Goal: Transaction & Acquisition: Purchase product/service

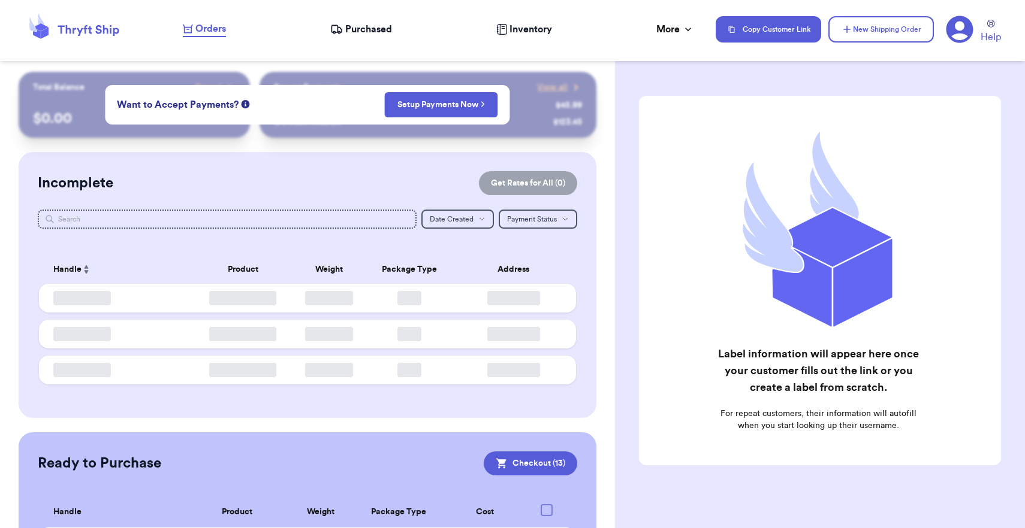
checkbox input "true"
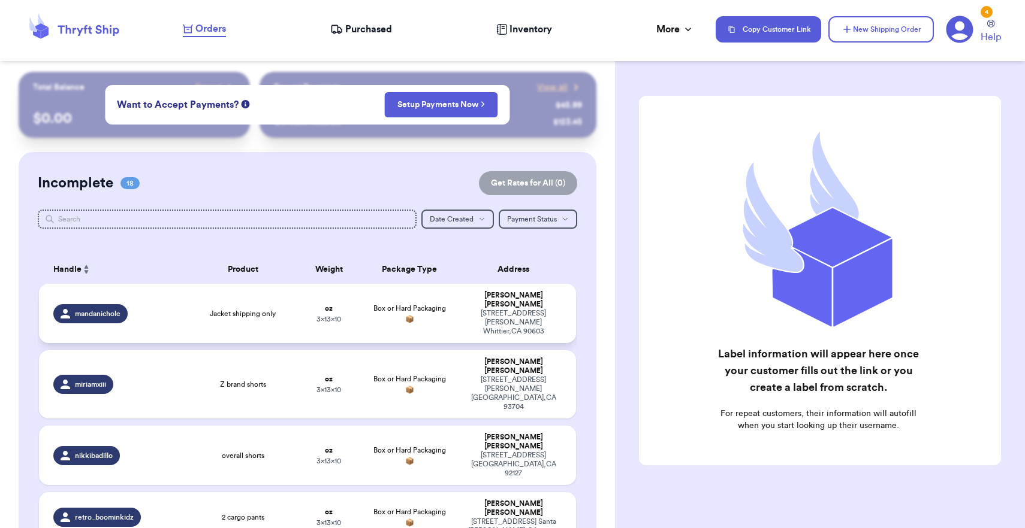
click at [481, 319] on div "[STREET_ADDRESS][PERSON_NAME]" at bounding box center [513, 322] width 96 height 27
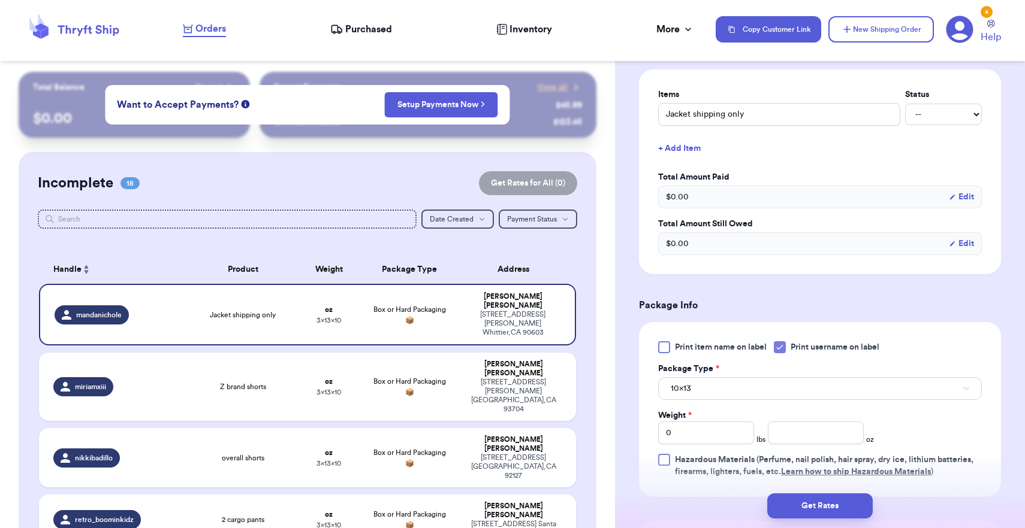
scroll to position [271, 0]
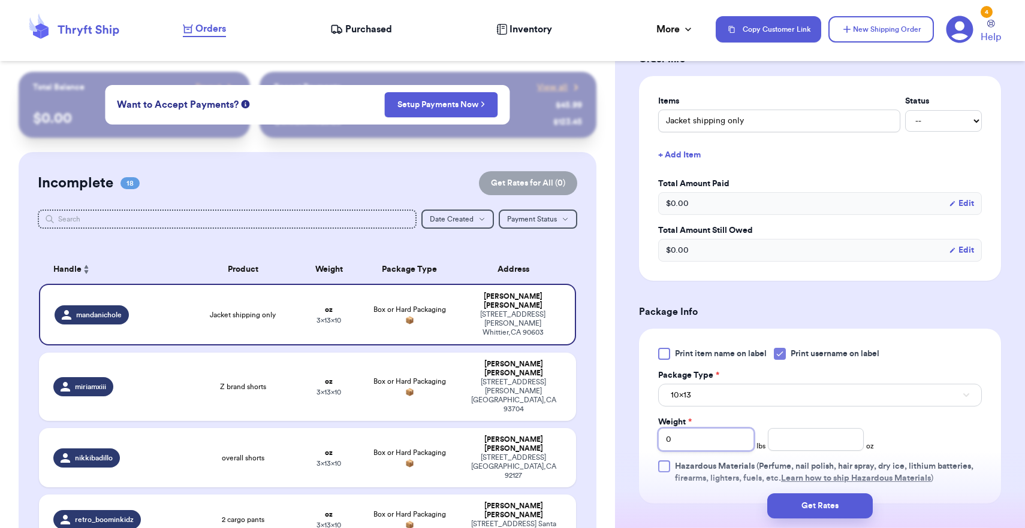
click at [696, 443] on input "0" at bounding box center [706, 439] width 96 height 23
type input "01"
click at [712, 402] on button "10x13" at bounding box center [820, 395] width 324 height 23
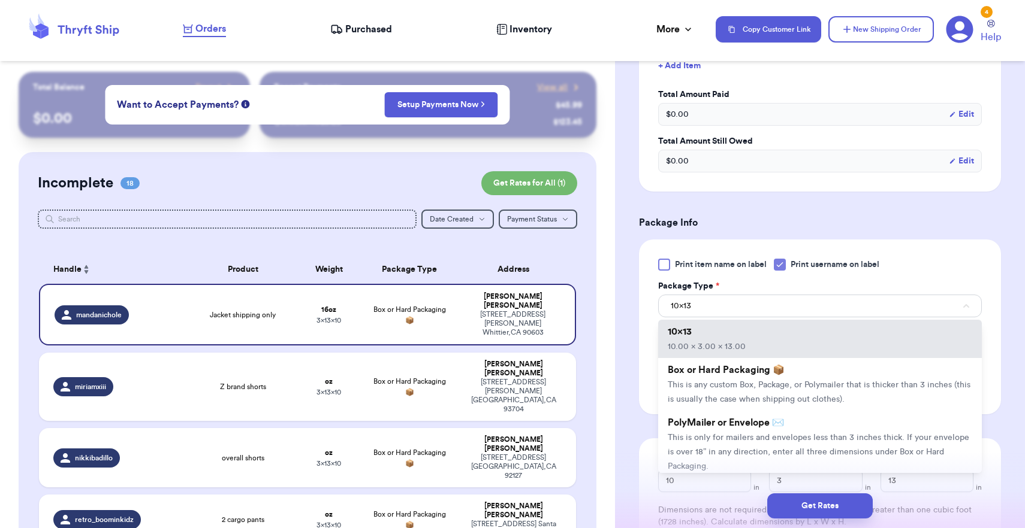
scroll to position [377, 0]
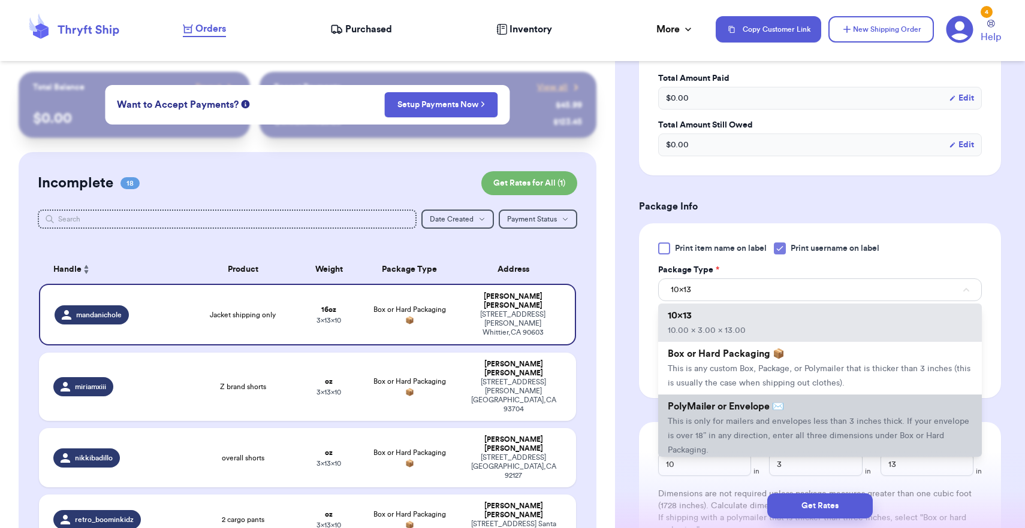
click at [712, 419] on li "PolyMailer or Envelope ✉️ This is only for mailers and envelopes less than 3 in…" at bounding box center [820, 428] width 324 height 67
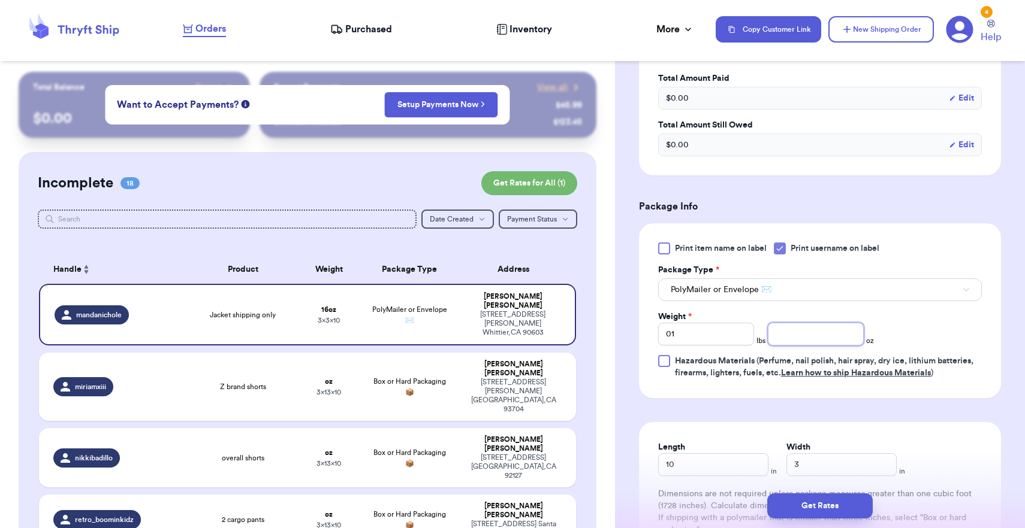
click at [780, 340] on input "number" at bounding box center [816, 334] width 96 height 23
click at [786, 463] on input "3" at bounding box center [841, 465] width 110 height 23
type input "13"
click at [810, 513] on button "Get Rates" at bounding box center [819, 506] width 105 height 25
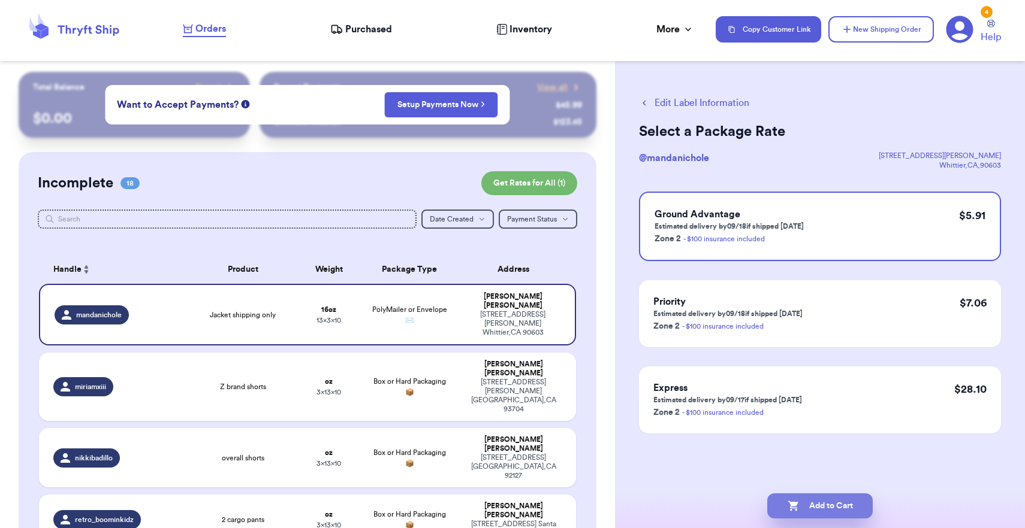
click at [835, 510] on button "Add to Cart" at bounding box center [819, 506] width 105 height 25
checkbox input "true"
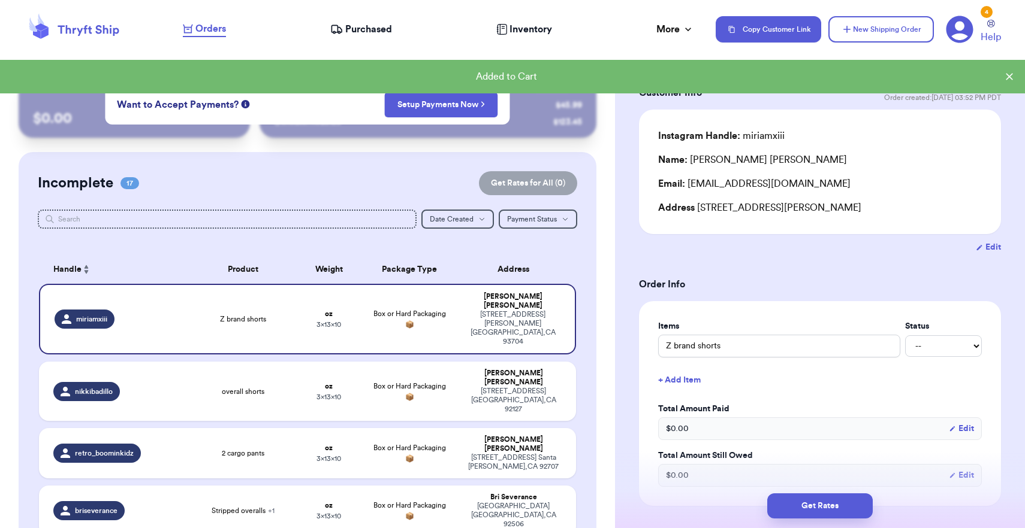
scroll to position [108, 0]
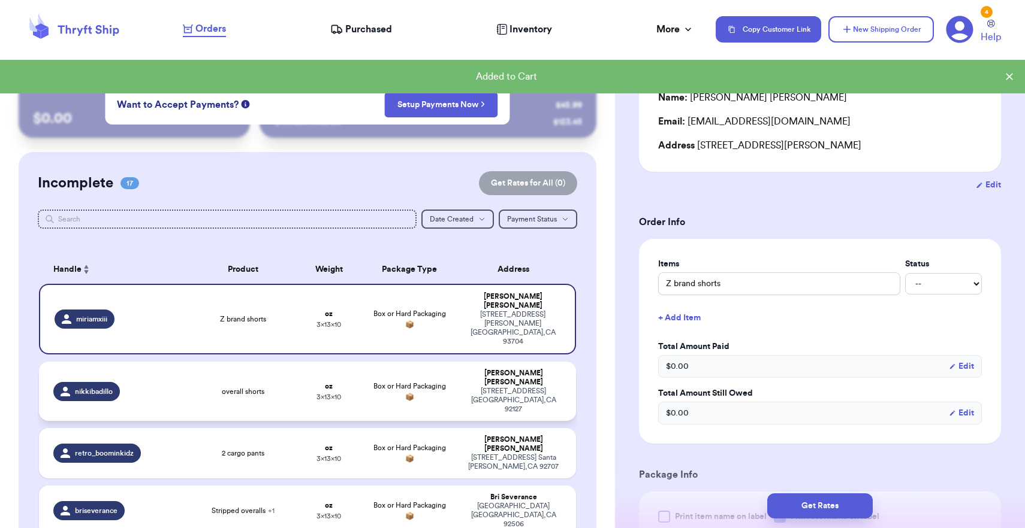
click at [539, 369] on div "[PERSON_NAME]" at bounding box center [513, 378] width 96 height 18
type input "overall shorts"
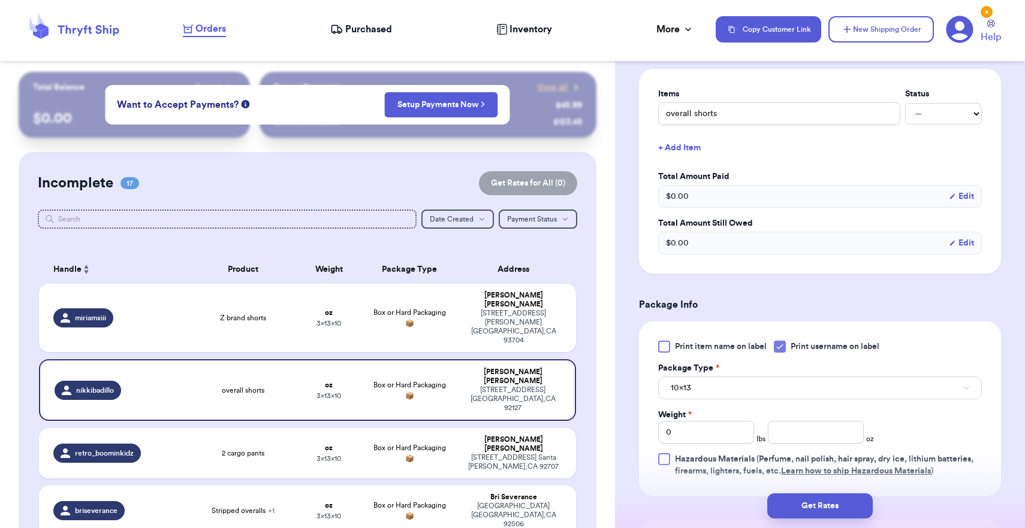
scroll to position [282, 0]
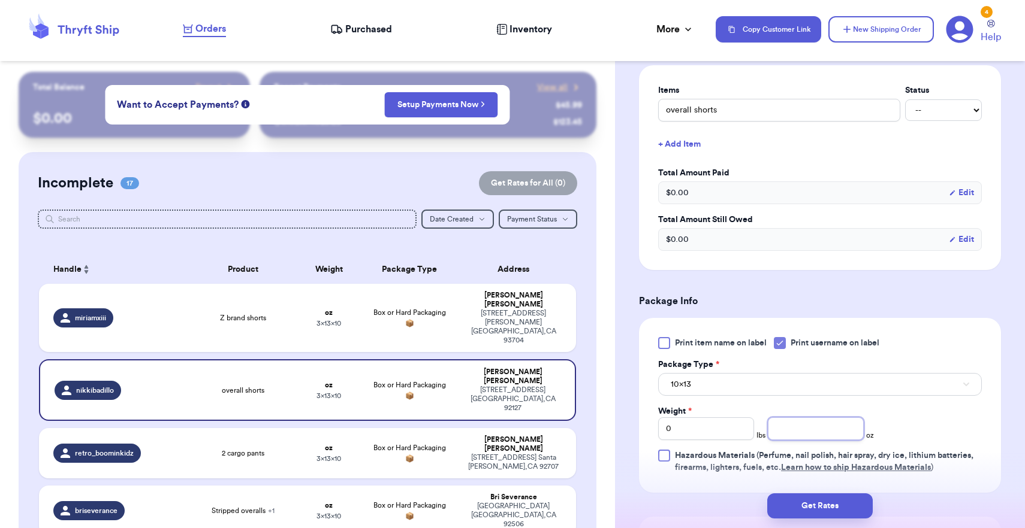
click at [794, 436] on input "number" at bounding box center [816, 429] width 96 height 23
type input "14"
click at [784, 380] on button "10x13" at bounding box center [820, 384] width 324 height 23
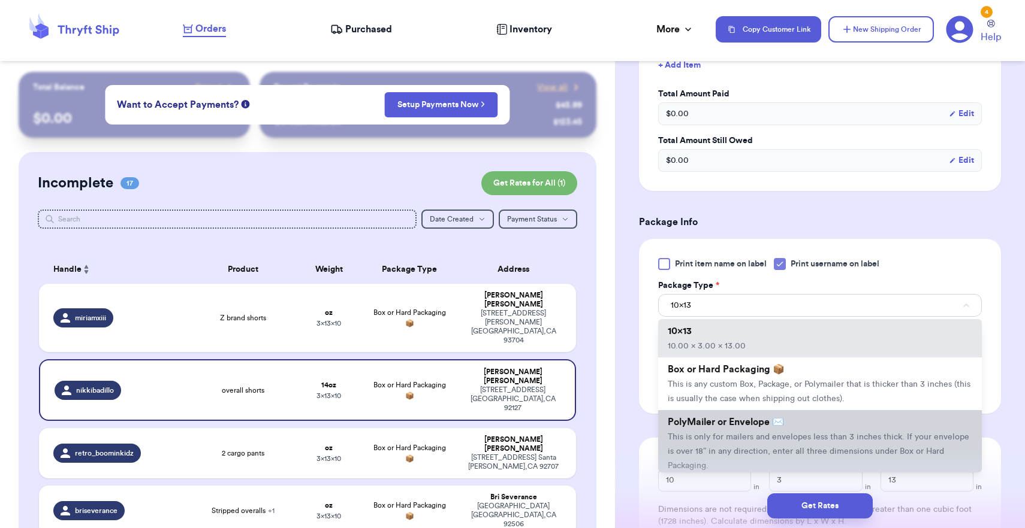
click at [732, 439] on span "This is only for mailers and envelopes less than 3 inches thick. If your envelo…" at bounding box center [817, 451] width 301 height 37
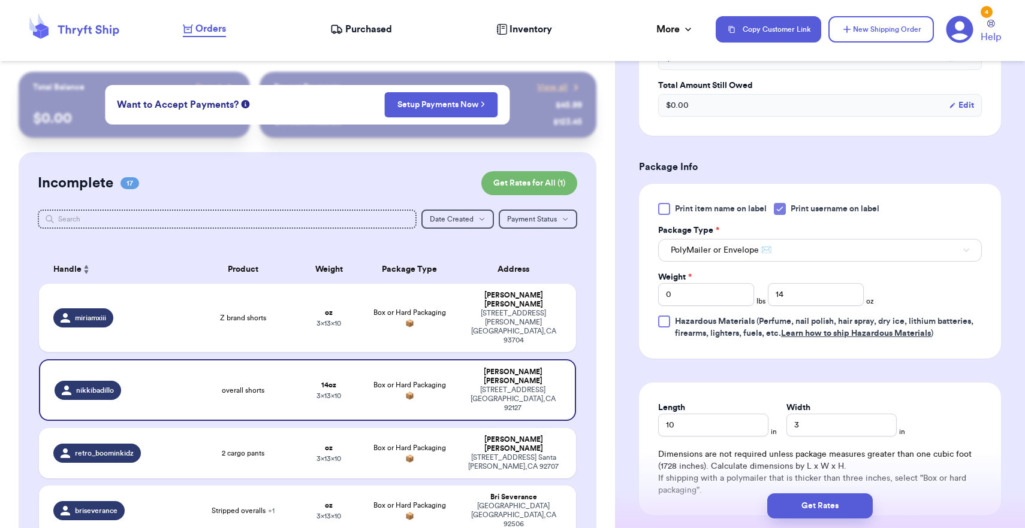
scroll to position [433, 0]
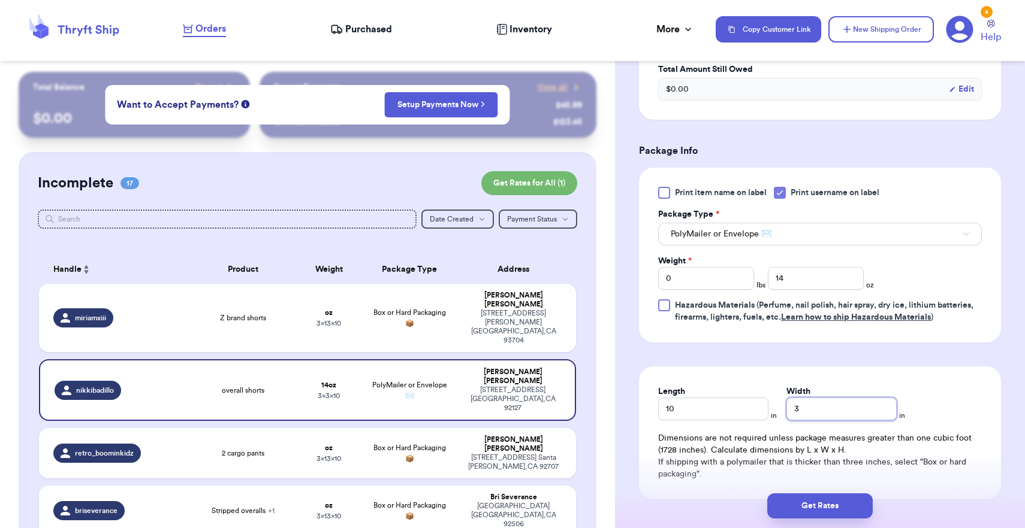
click at [786, 413] on input "3" at bounding box center [841, 409] width 110 height 23
type input "13"
click at [802, 500] on button "Get Rates" at bounding box center [819, 506] width 105 height 25
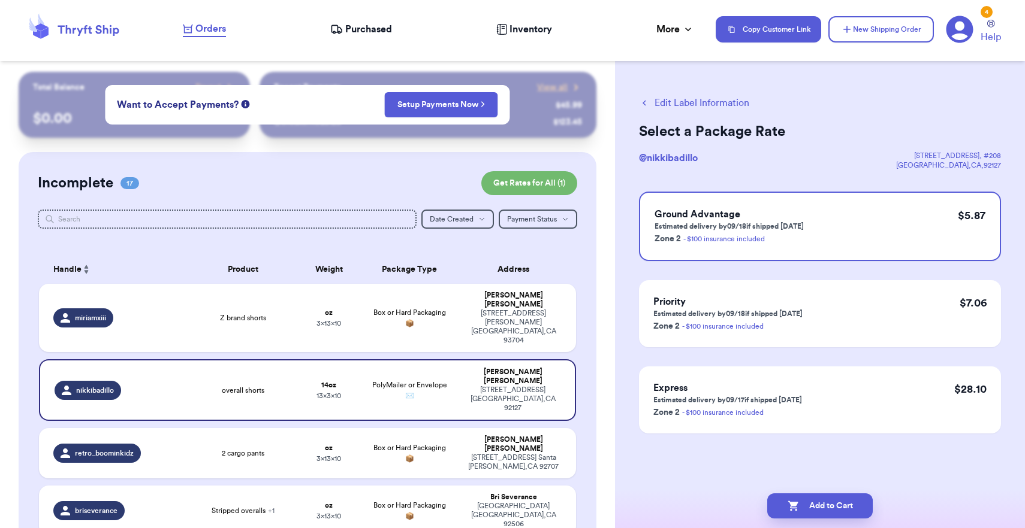
click at [802, 500] on button "Add to Cart" at bounding box center [819, 506] width 105 height 25
checkbox input "true"
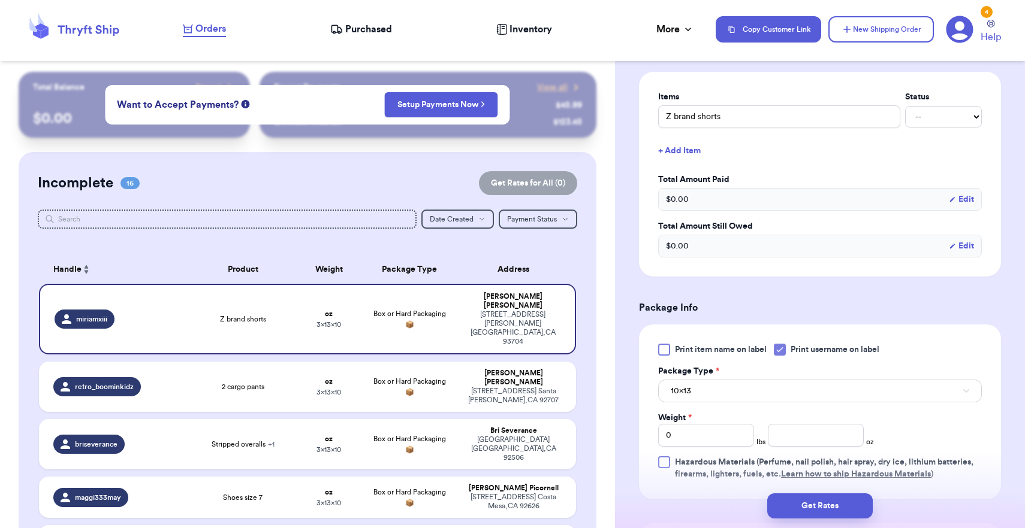
scroll to position [279, 0]
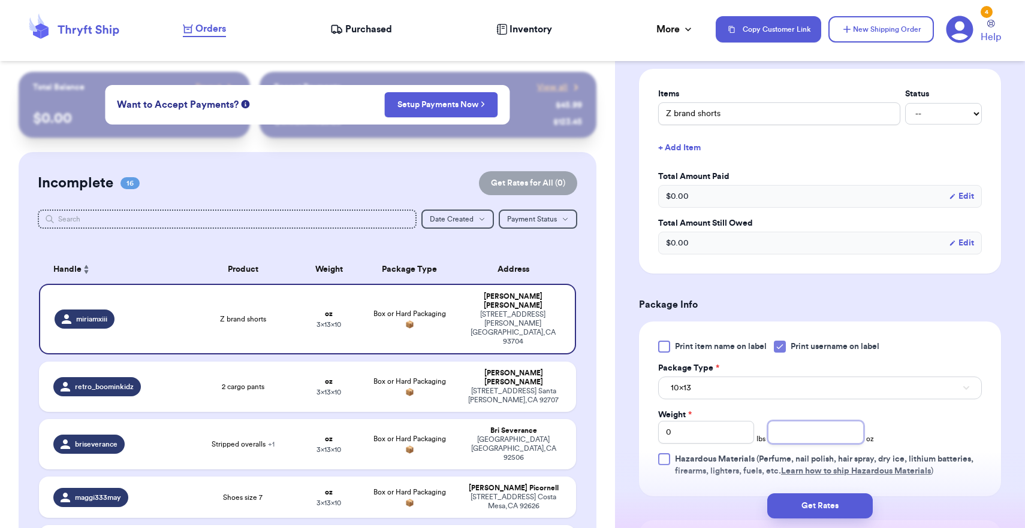
click at [820, 434] on input "number" at bounding box center [816, 432] width 96 height 23
type input "8"
click at [811, 398] on button "10x13" at bounding box center [820, 388] width 324 height 23
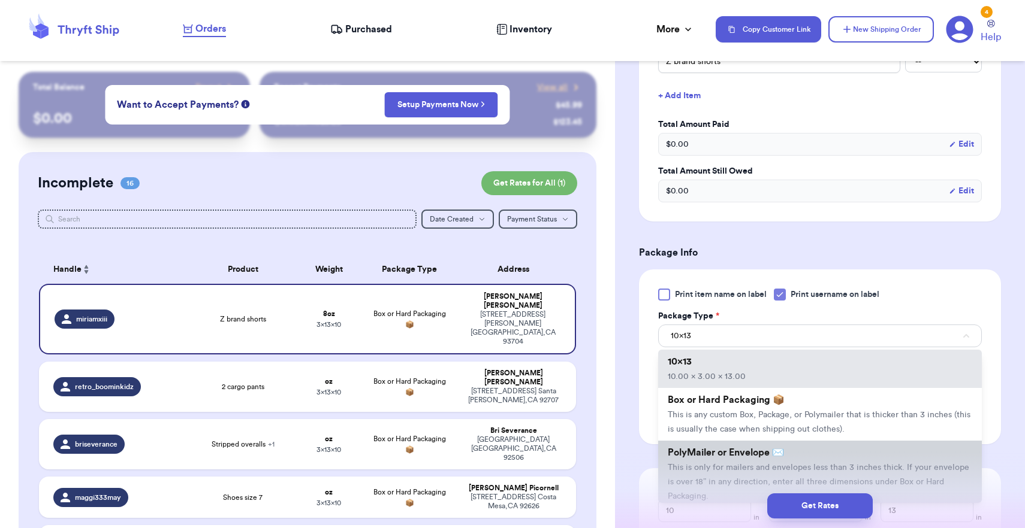
click at [698, 479] on li "PolyMailer or Envelope ✉️ This is only for mailers and envelopes less than 3 in…" at bounding box center [820, 474] width 324 height 67
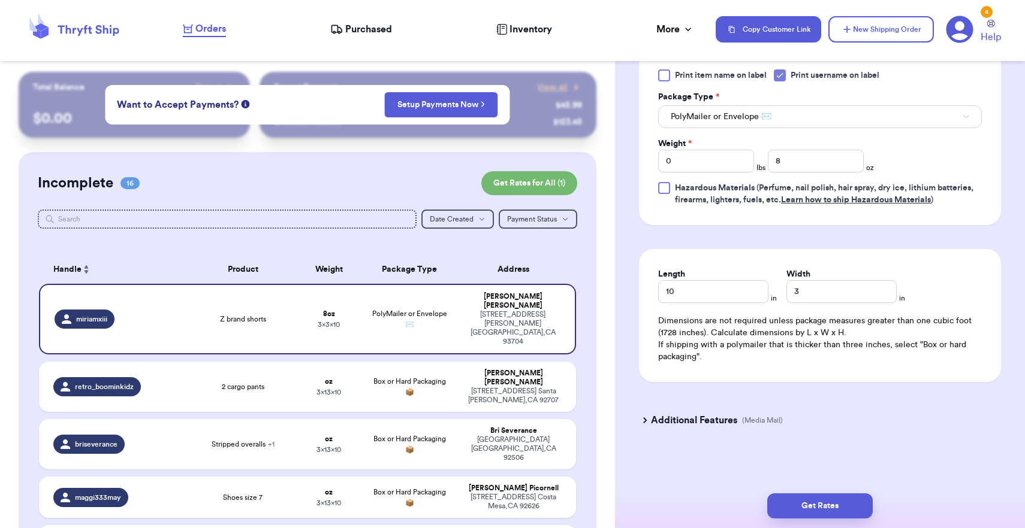
scroll to position [552, 0]
click at [820, 298] on input "3" at bounding box center [841, 291] width 110 height 23
type input "8"
click at [842, 503] on button "Get Rates" at bounding box center [819, 506] width 105 height 25
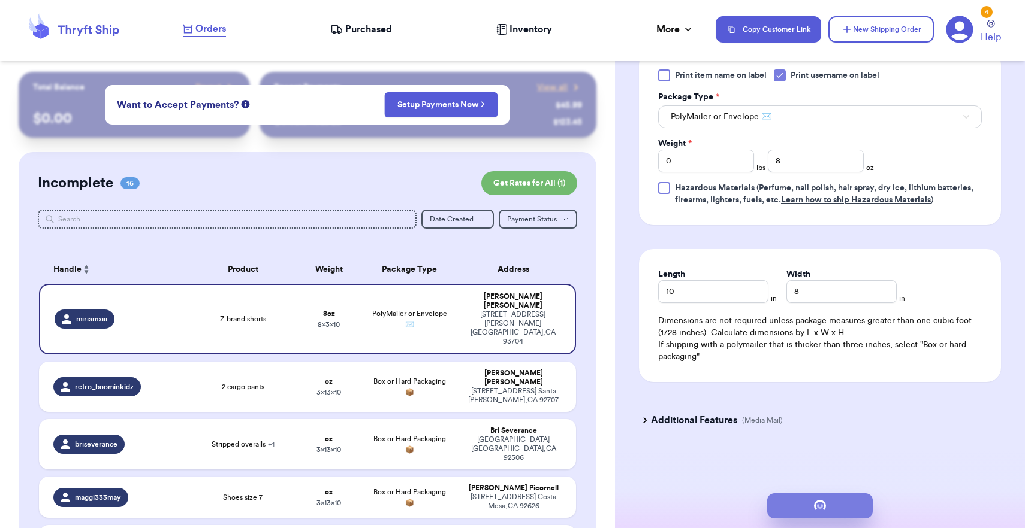
scroll to position [0, 0]
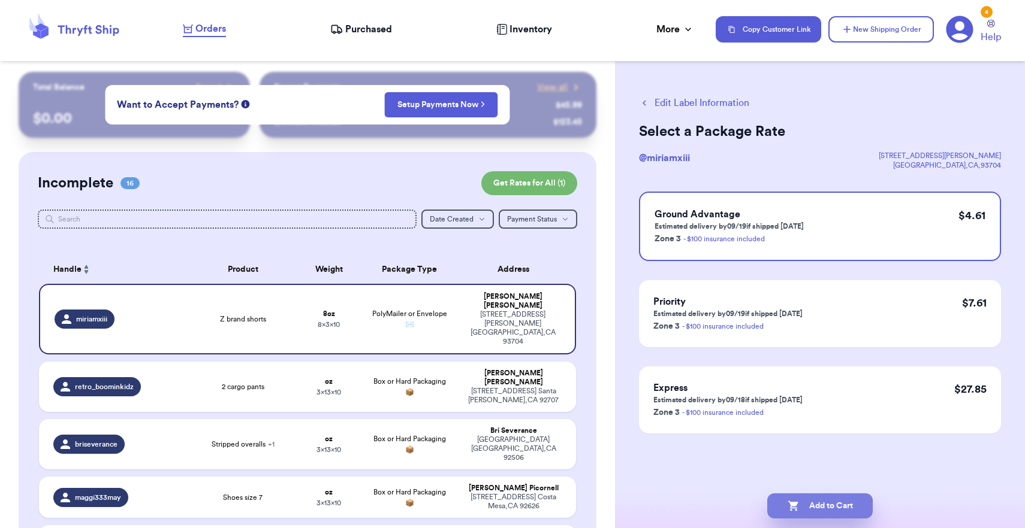
click at [815, 497] on button "Add to Cart" at bounding box center [819, 506] width 105 height 25
checkbox input "true"
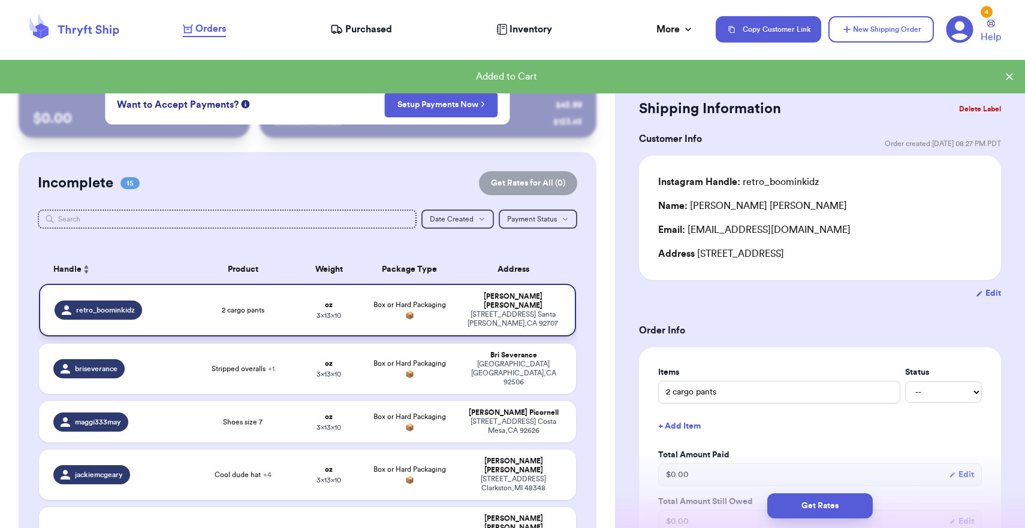
click at [476, 329] on td "[PERSON_NAME] [STREET_ADDRESS]" at bounding box center [517, 310] width 118 height 53
click at [665, 0] on header "Orders Purchased Inventory More Stats Completed Orders Payments Payouts Copy Cu…" at bounding box center [512, 30] width 1025 height 61
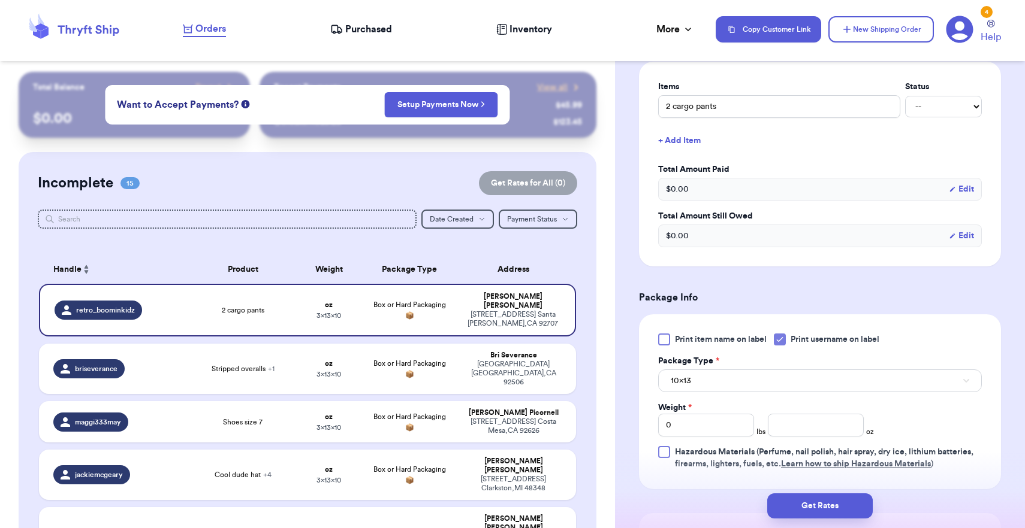
scroll to position [303, 0]
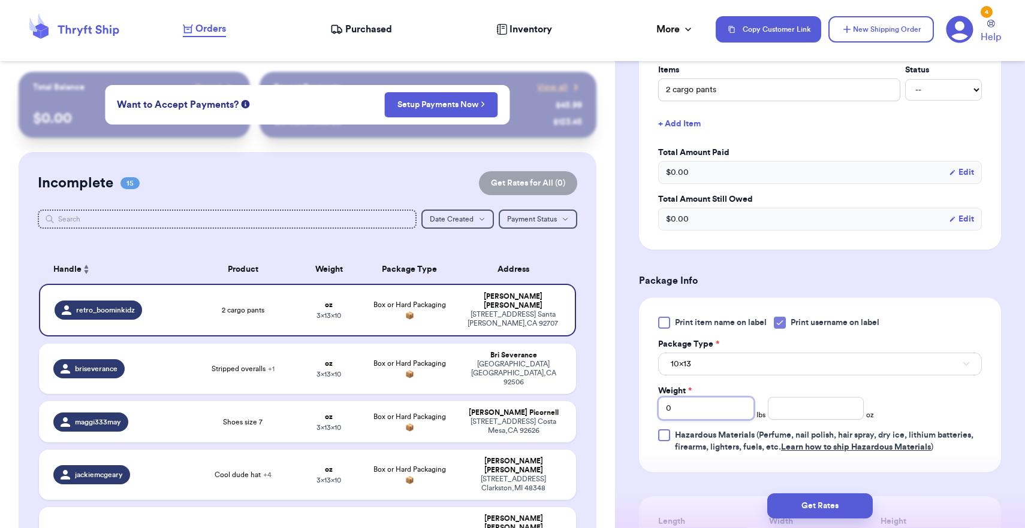
click at [711, 406] on input "0" at bounding box center [706, 408] width 96 height 23
type input "01"
click at [729, 370] on button "10x13" at bounding box center [820, 364] width 324 height 23
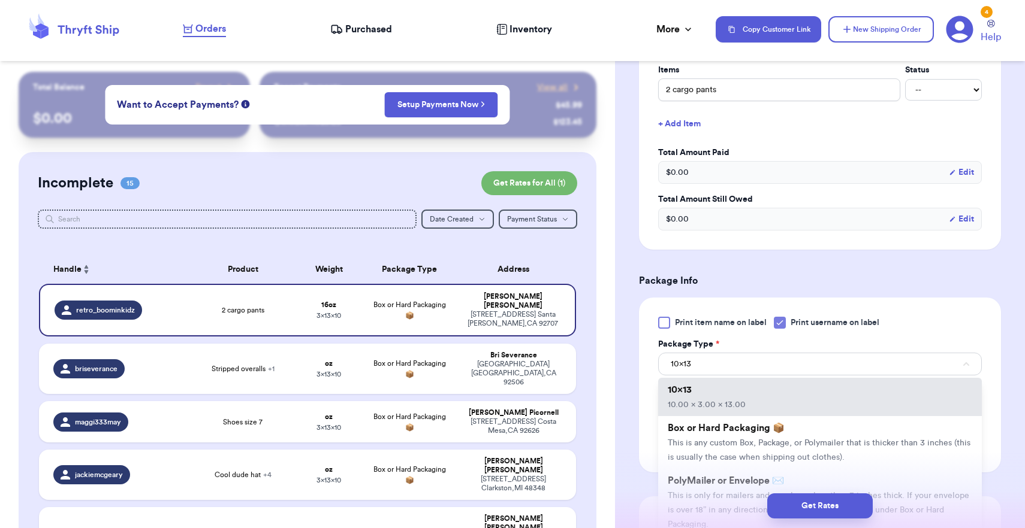
click at [693, 491] on div "Get Rates" at bounding box center [820, 506] width 410 height 44
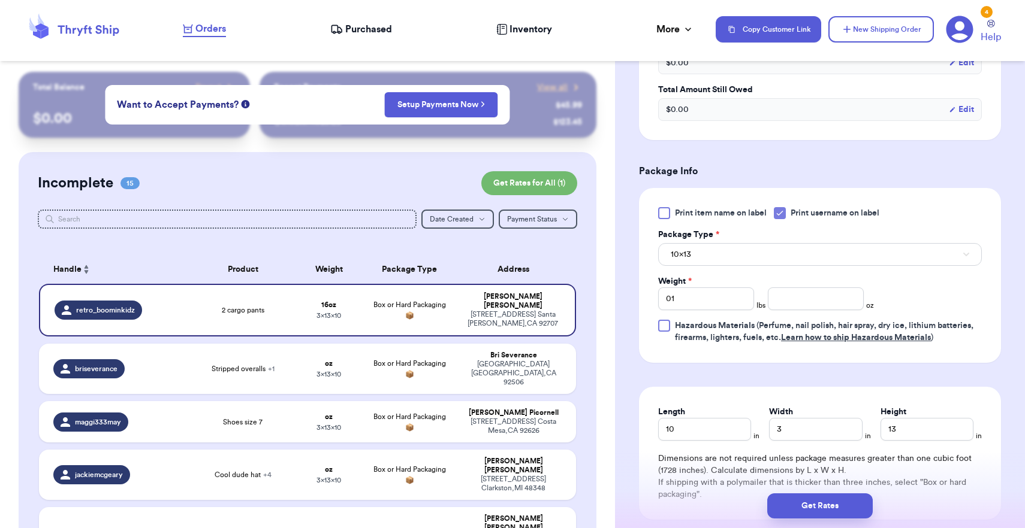
scroll to position [452, 0]
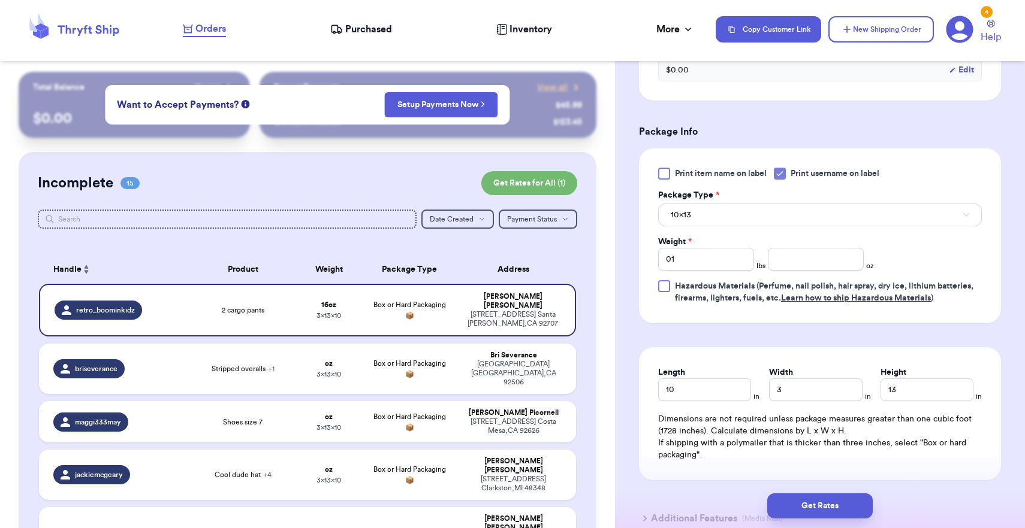
click at [723, 226] on button "10x13" at bounding box center [820, 215] width 324 height 23
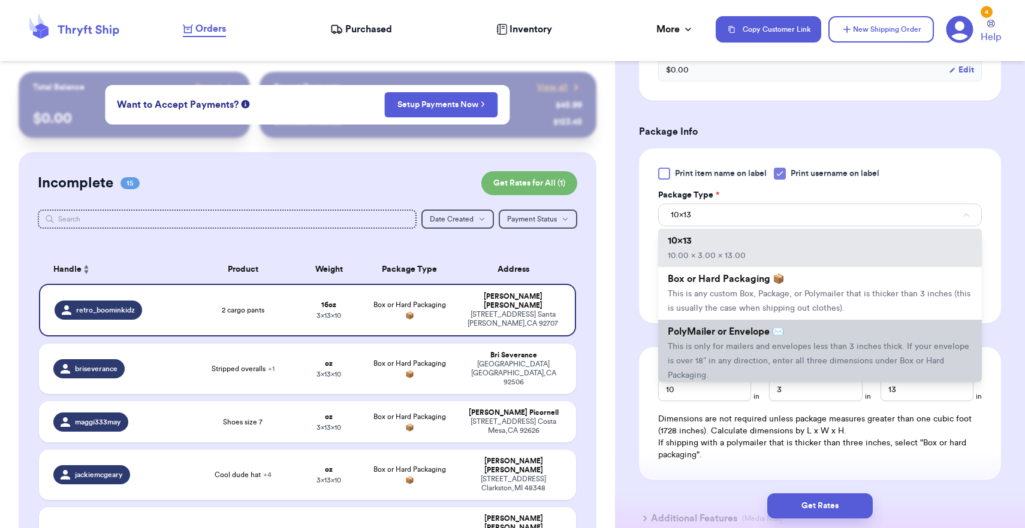
click at [725, 346] on span "This is only for mailers and envelopes less than 3 inches thick. If your envelo…" at bounding box center [817, 361] width 301 height 37
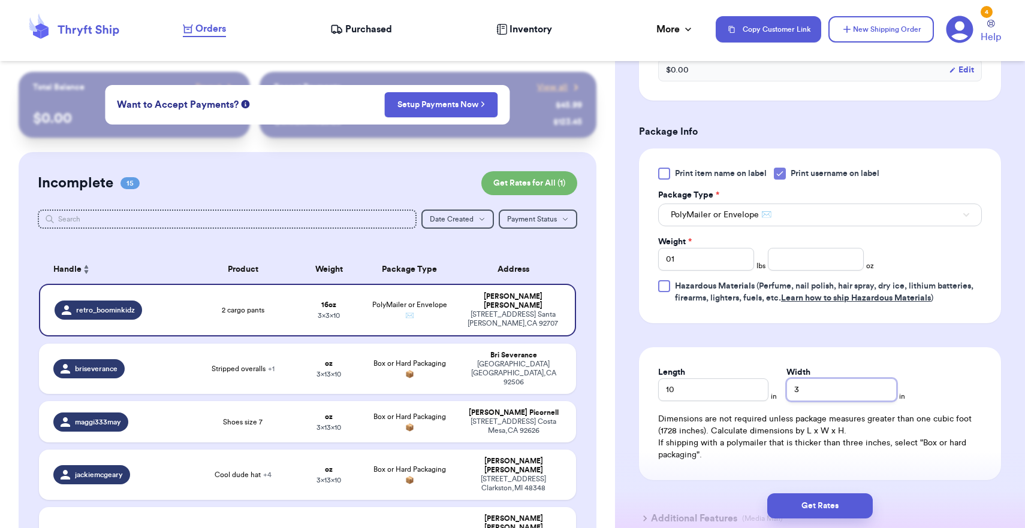
click at [788, 394] on input "3" at bounding box center [841, 390] width 110 height 23
type input "13"
click at [803, 504] on button "Get Rates" at bounding box center [819, 506] width 105 height 25
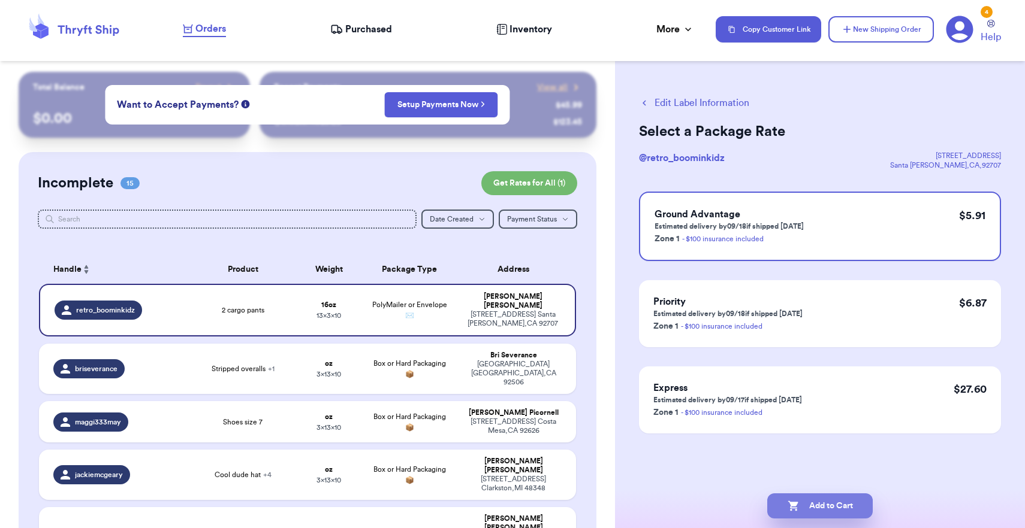
scroll to position [0, 0]
click at [803, 504] on button "Add to Cart" at bounding box center [819, 506] width 105 height 25
checkbox input "true"
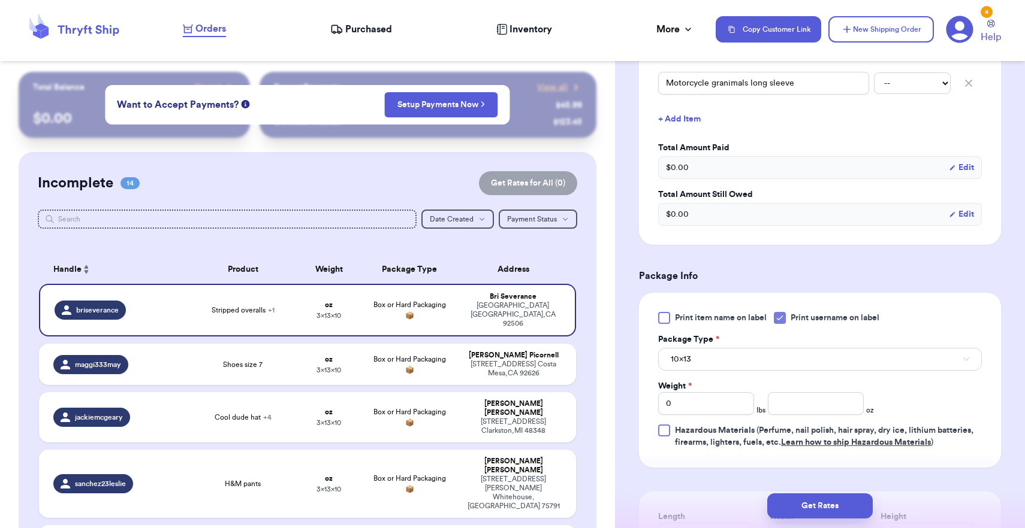
scroll to position [351, 0]
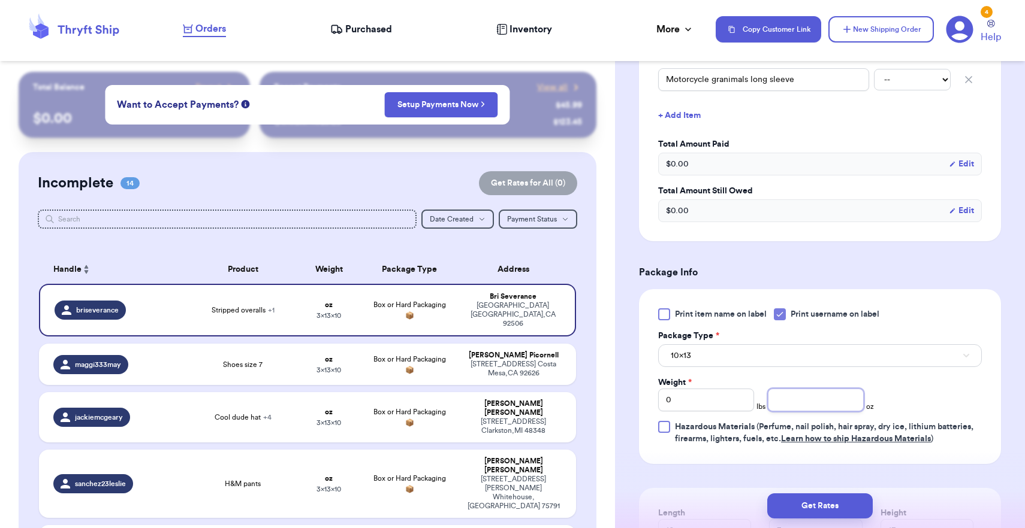
click at [791, 401] on input "number" at bounding box center [816, 400] width 96 height 23
type input "14"
click at [769, 359] on button "10x13" at bounding box center [820, 356] width 324 height 23
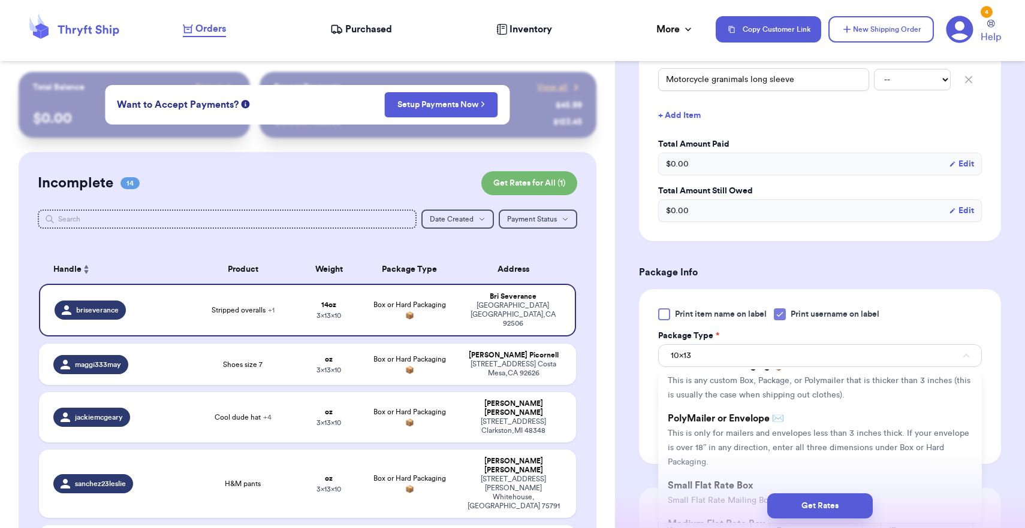
scroll to position [58, 0]
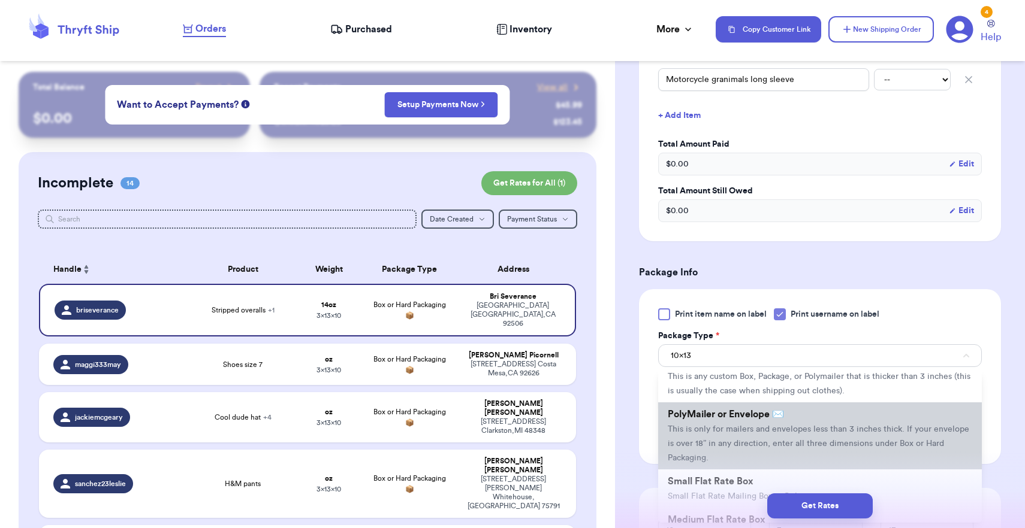
click at [733, 451] on span "This is only for mailers and envelopes less than 3 inches thick. If your envelo…" at bounding box center [817, 443] width 301 height 37
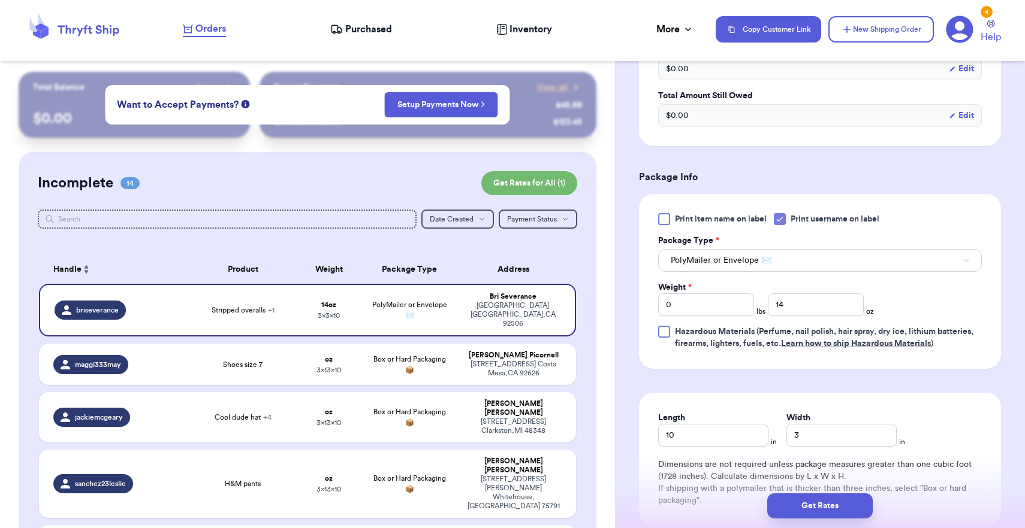
scroll to position [457, 0]
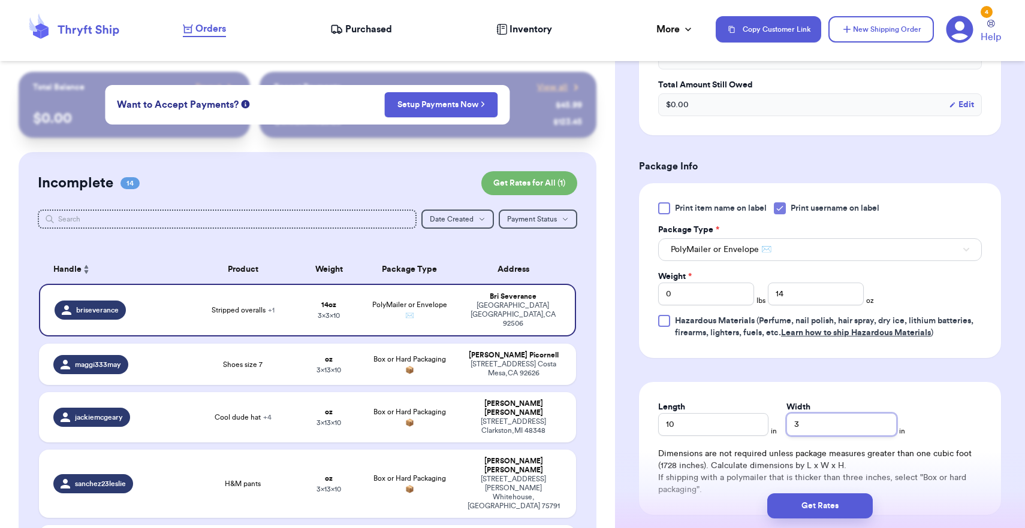
click at [786, 431] on input "3" at bounding box center [841, 424] width 110 height 23
type input "13"
click at [809, 505] on button "Get Rates" at bounding box center [819, 506] width 105 height 25
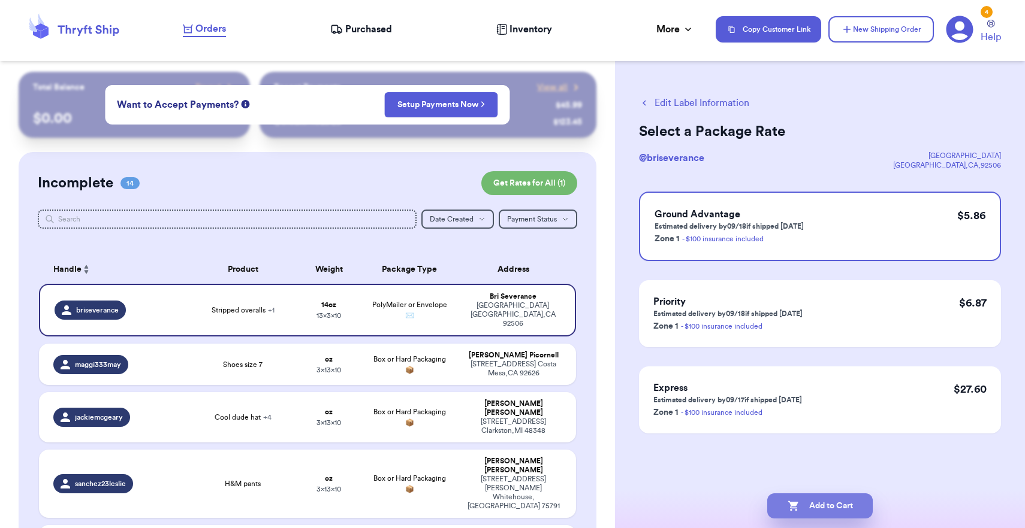
click at [797, 505] on icon "button" at bounding box center [793, 506] width 12 height 12
checkbox input "true"
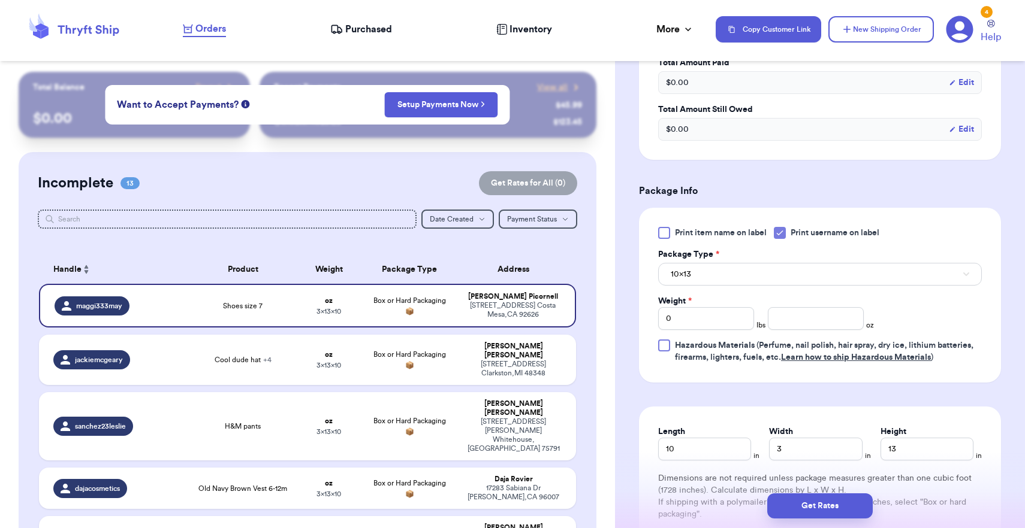
scroll to position [430, 0]
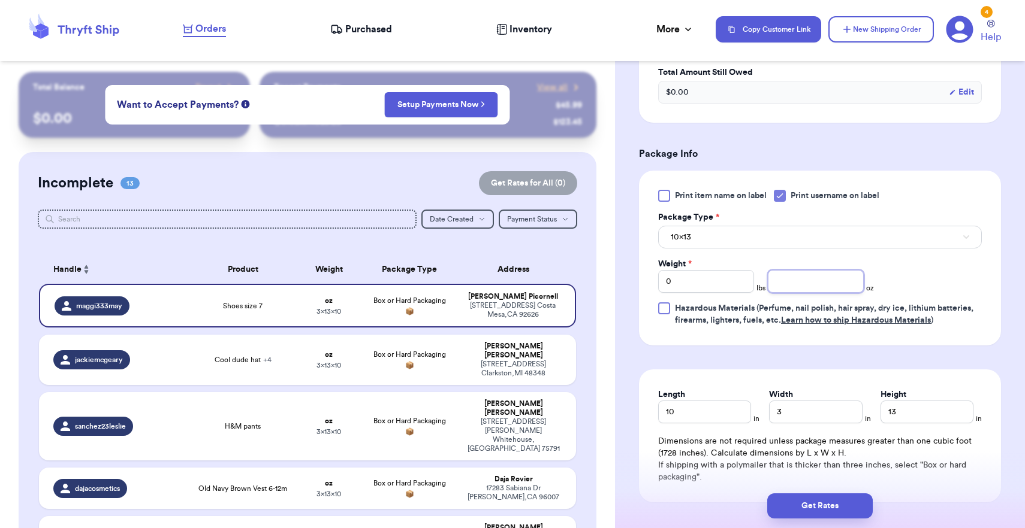
click at [800, 285] on input "number" at bounding box center [816, 281] width 96 height 23
type input "8"
click at [791, 246] on button "10x13" at bounding box center [820, 237] width 324 height 23
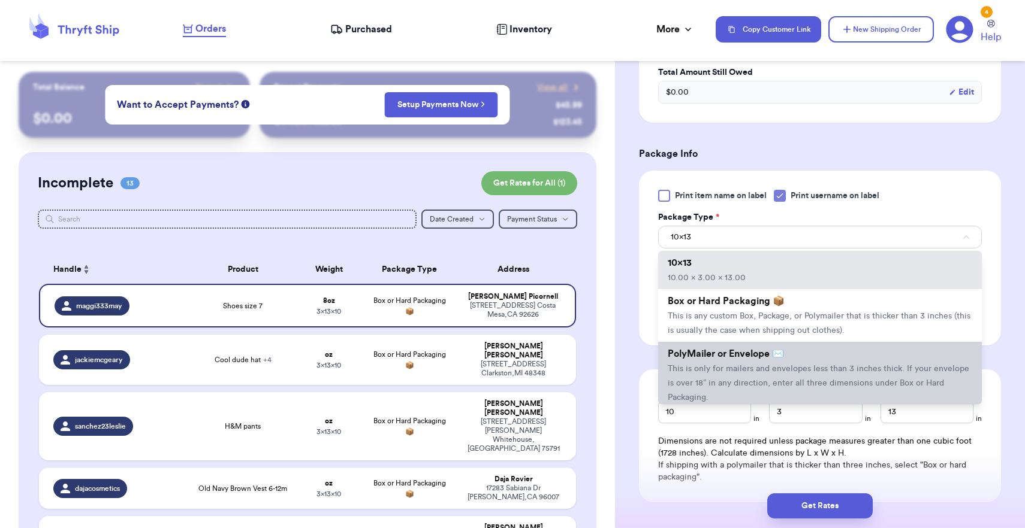
click at [785, 371] on span "This is only for mailers and envelopes less than 3 inches thick. If your envelo…" at bounding box center [817, 383] width 301 height 37
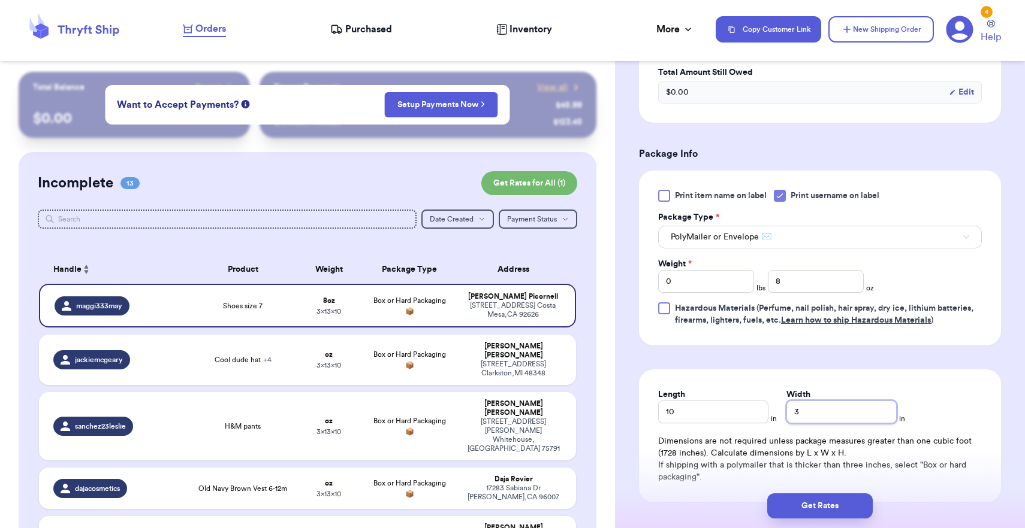
click at [821, 408] on input "3" at bounding box center [841, 412] width 110 height 23
type input "8"
click at [825, 501] on button "Get Rates" at bounding box center [819, 506] width 105 height 25
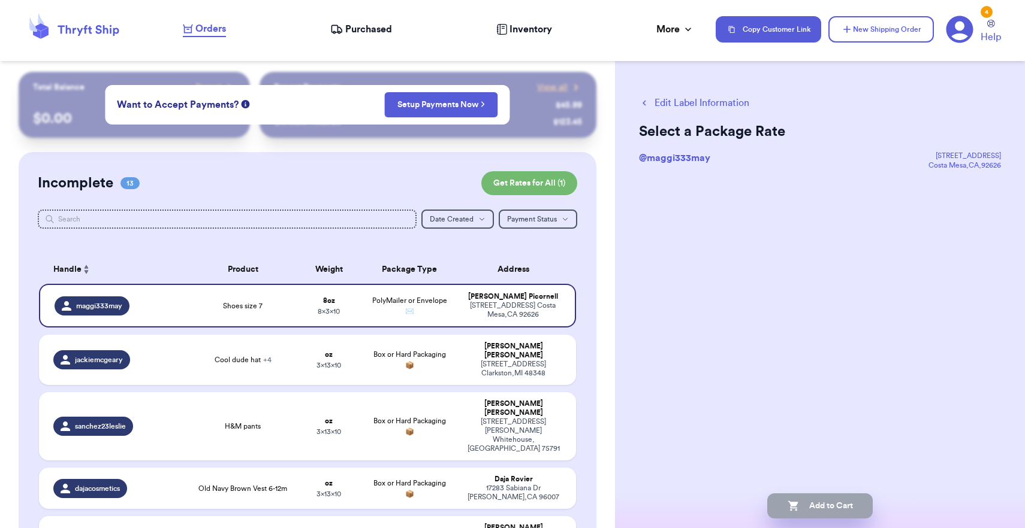
scroll to position [0, 0]
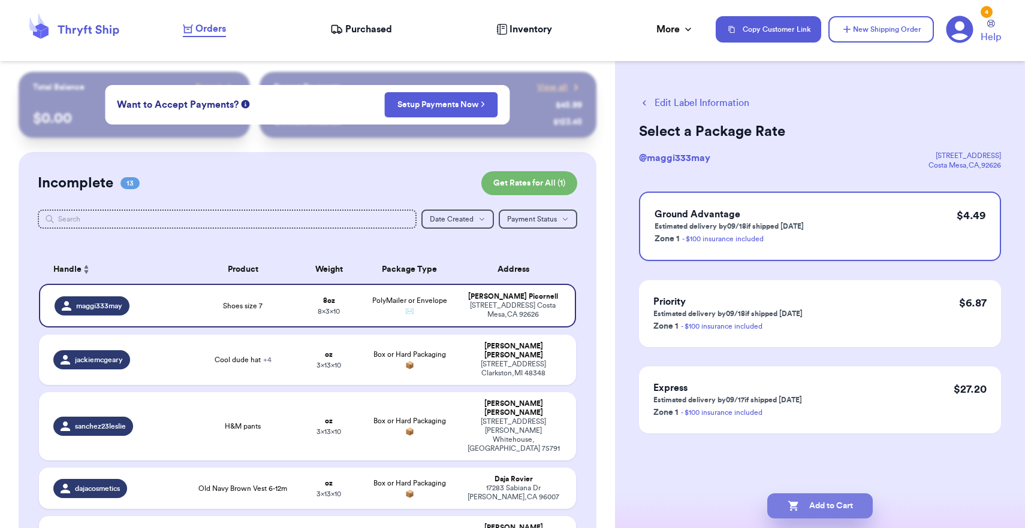
click at [825, 501] on button "Add to Cart" at bounding box center [819, 506] width 105 height 25
checkbox input "true"
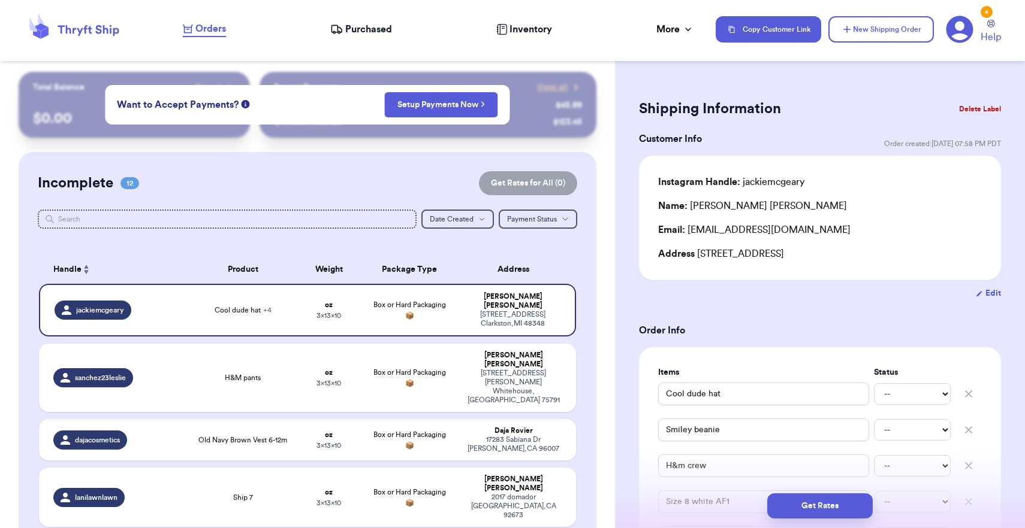
click at [373, 191] on div "Incomplete 12 Get Rates for All ( 0 )" at bounding box center [307, 183] width 539 height 24
click at [217, 379] on td "H&M pants" at bounding box center [242, 378] width 107 height 68
type input "H&M pants"
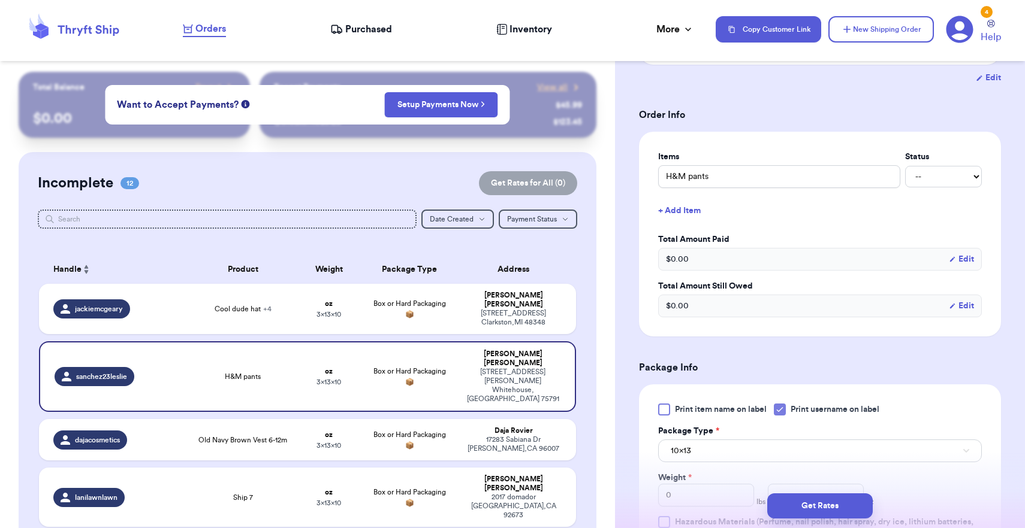
scroll to position [330, 0]
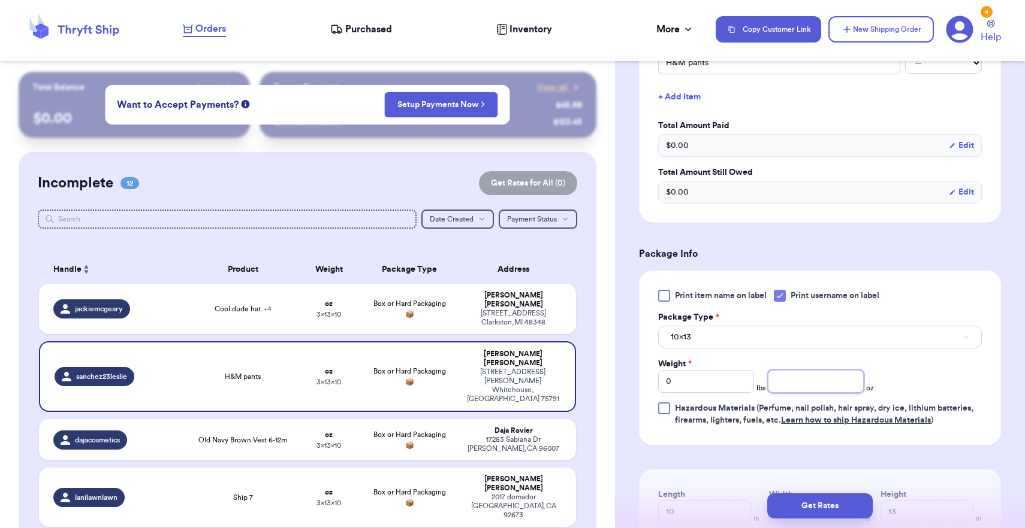
click at [813, 374] on input "number" at bounding box center [816, 381] width 96 height 23
type input "10"
click at [781, 333] on button "10x13" at bounding box center [820, 337] width 324 height 23
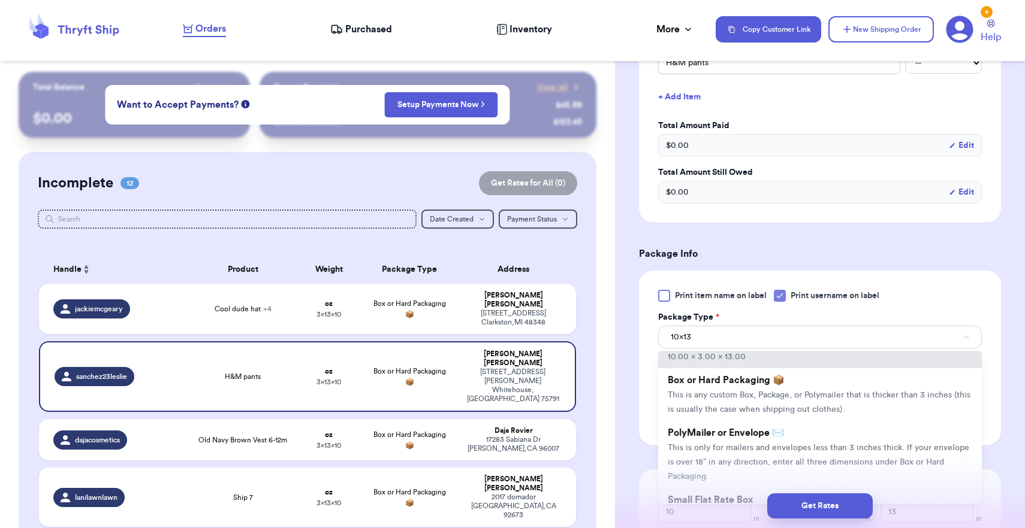
scroll to position [78, 0]
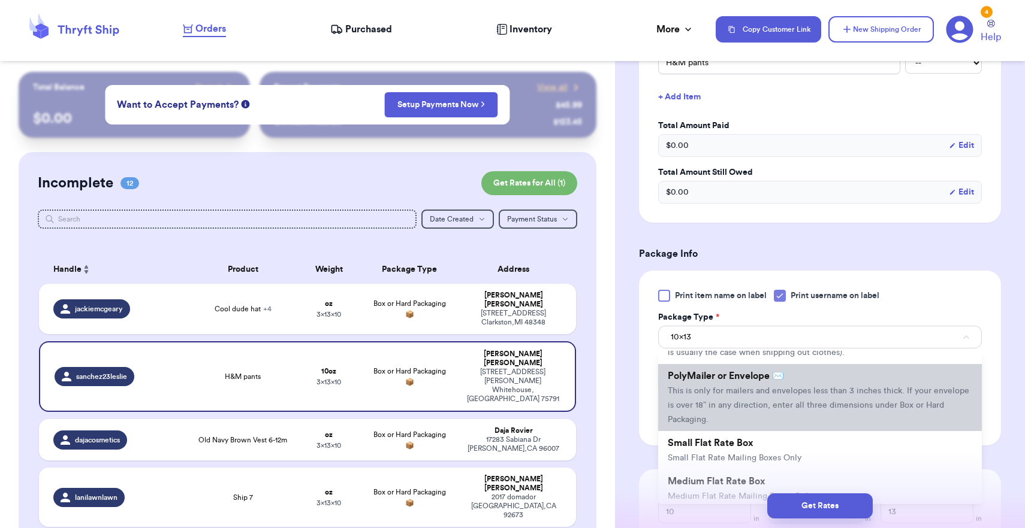
click at [718, 415] on li "PolyMailer or Envelope ✉️ This is only for mailers and envelopes less than 3 in…" at bounding box center [820, 397] width 324 height 67
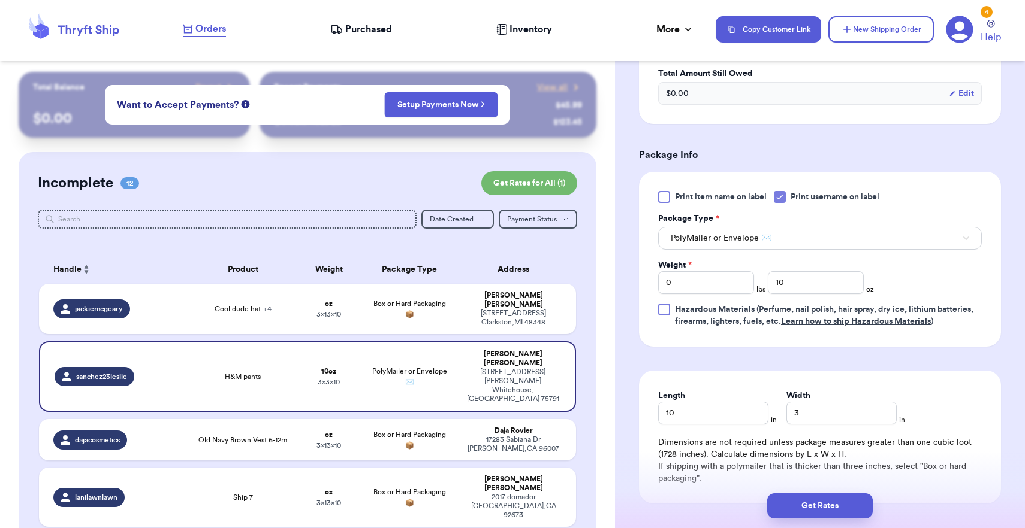
scroll to position [454, 0]
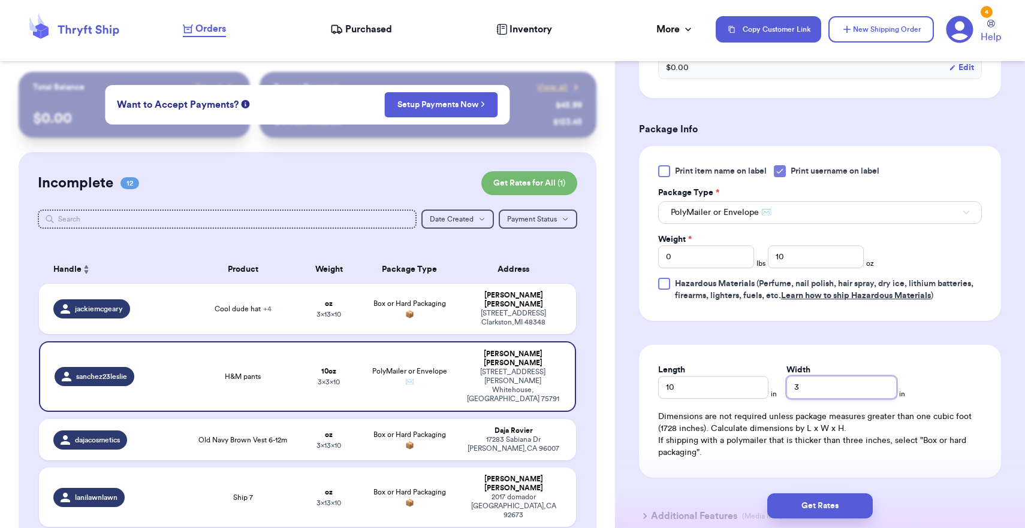
click at [796, 394] on input "3" at bounding box center [841, 387] width 110 height 23
type input "9"
type input "8"
click at [808, 500] on button "Get Rates" at bounding box center [819, 506] width 105 height 25
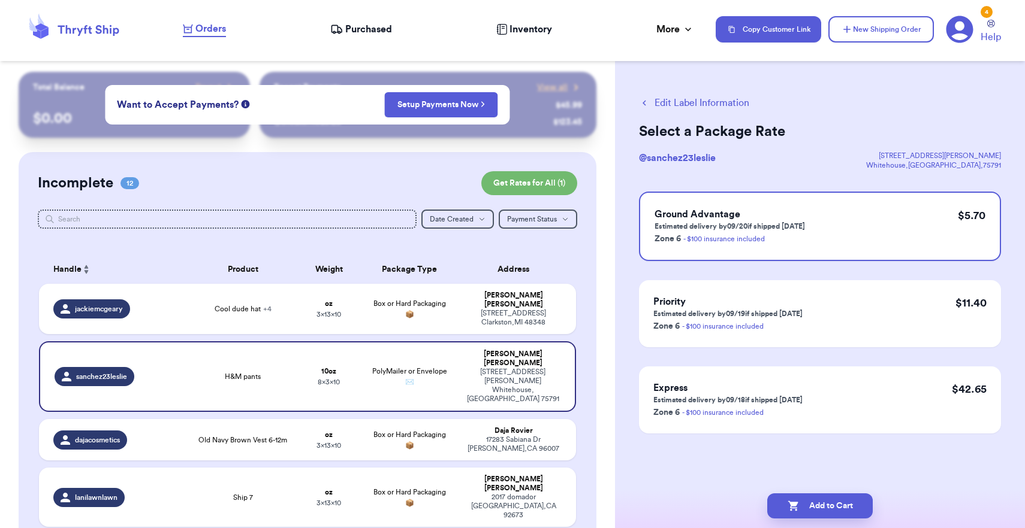
scroll to position [0, 0]
click at [808, 500] on button "Add to Cart" at bounding box center [819, 506] width 105 height 25
checkbox input "true"
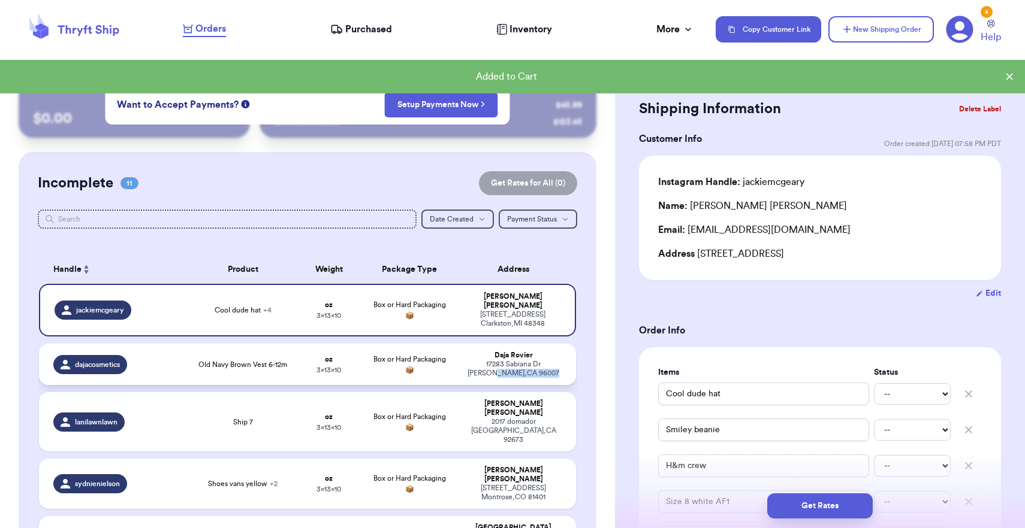
click at [552, 366] on div "[STREET_ADDRESS][PERSON_NAME]" at bounding box center [513, 369] width 96 height 18
type input "Old Navy Brown Vest 6-12m"
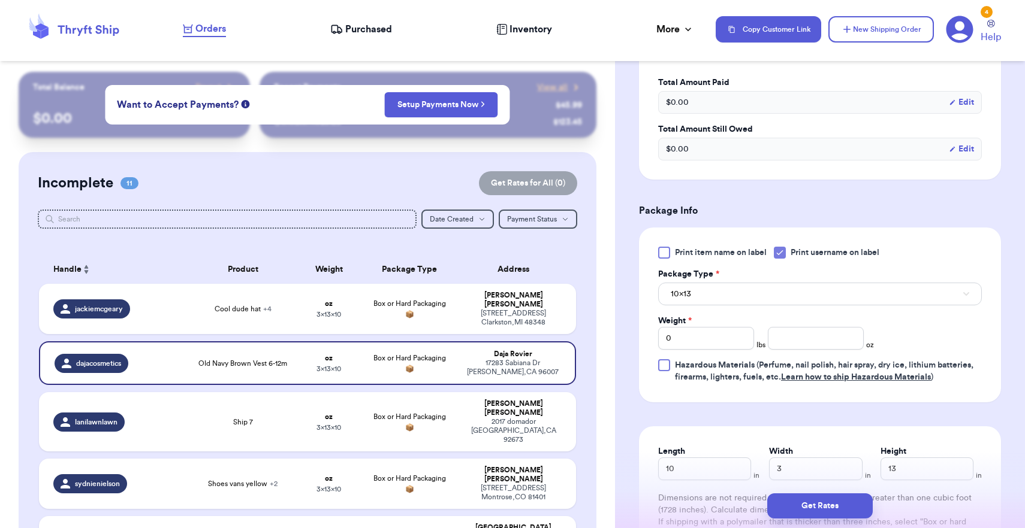
scroll to position [389, 0]
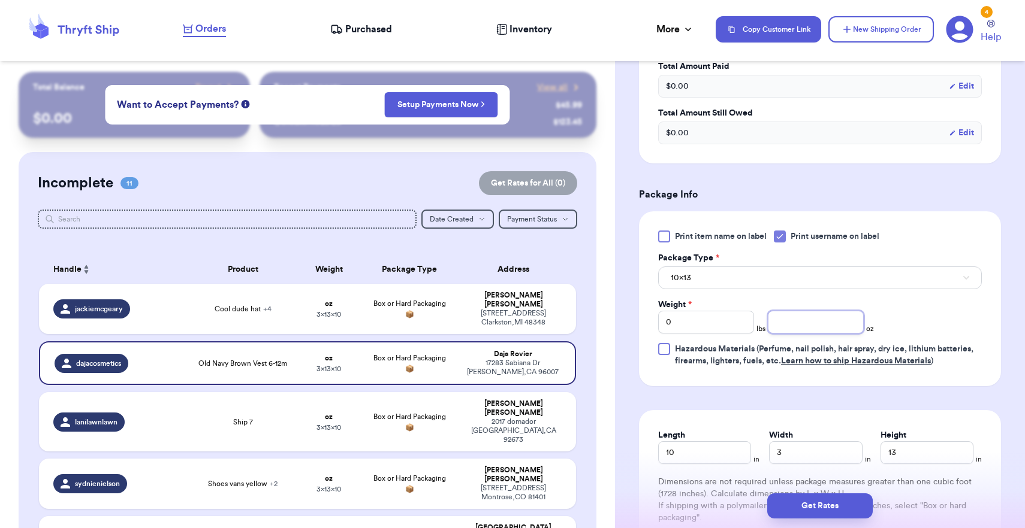
click at [805, 333] on input "number" at bounding box center [816, 322] width 96 height 23
type input "14"
click at [788, 284] on button "10x13" at bounding box center [820, 278] width 324 height 23
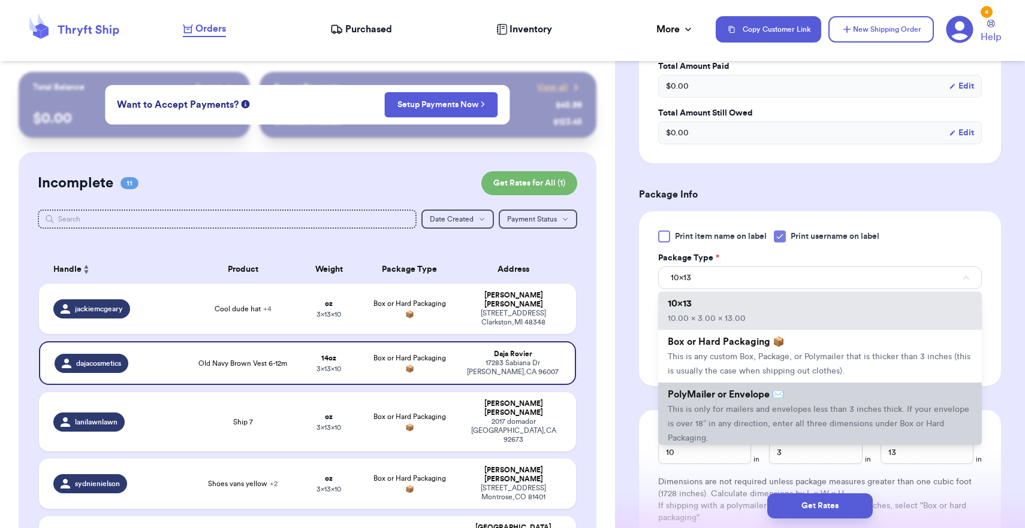
click at [765, 431] on span "This is only for mailers and envelopes less than 3 inches thick. If your envelo…" at bounding box center [817, 424] width 301 height 37
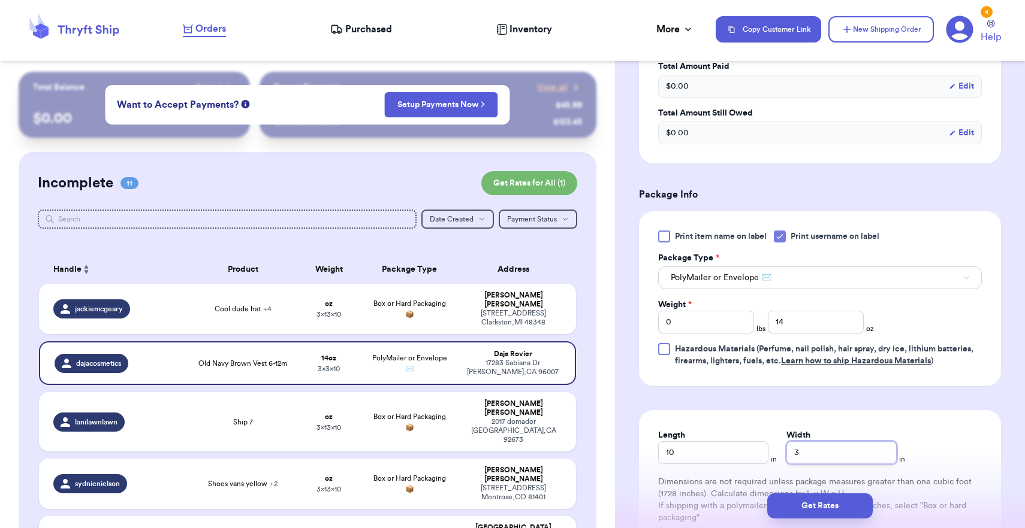
click at [791, 450] on input "3" at bounding box center [841, 453] width 110 height 23
type input "13"
click at [798, 495] on button "Get Rates" at bounding box center [819, 506] width 105 height 25
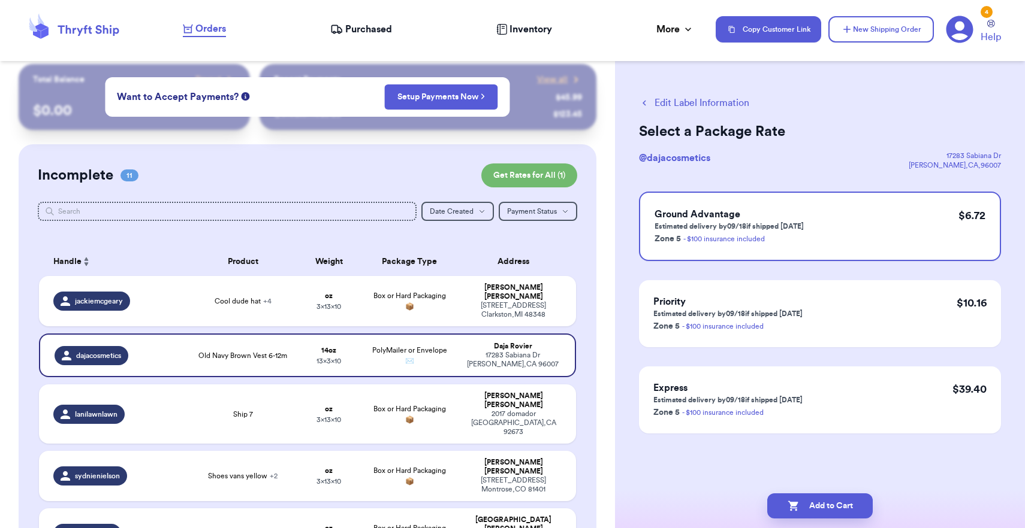
scroll to position [10, 0]
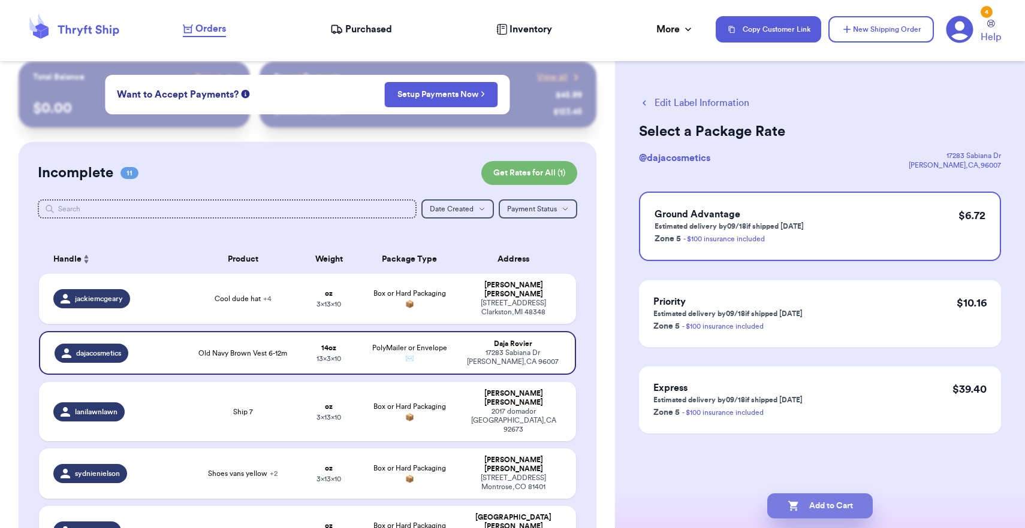
click at [839, 498] on button "Add to Cart" at bounding box center [819, 506] width 105 height 25
checkbox input "true"
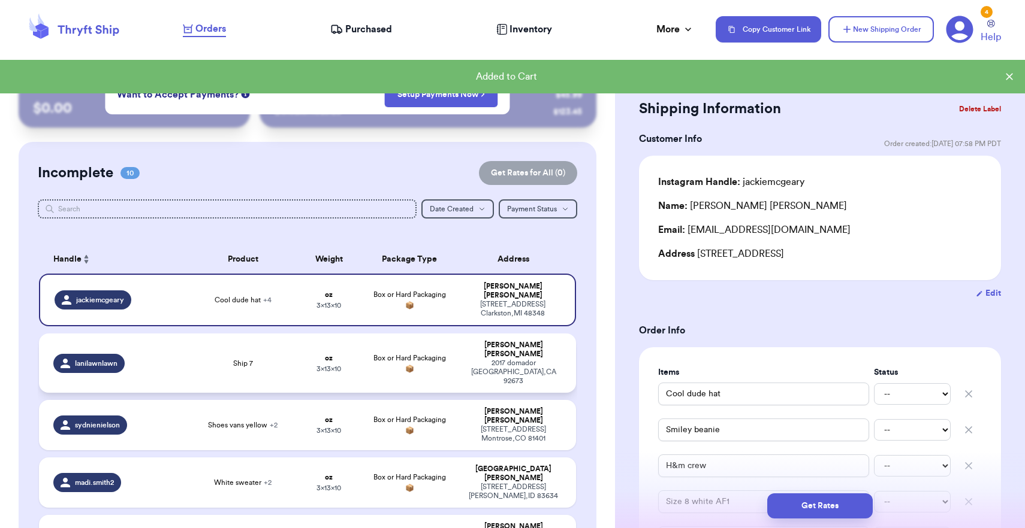
click at [498, 365] on div "2017 domador [GEOGRAPHIC_DATA]" at bounding box center [513, 372] width 96 height 27
type input "Ship 7"
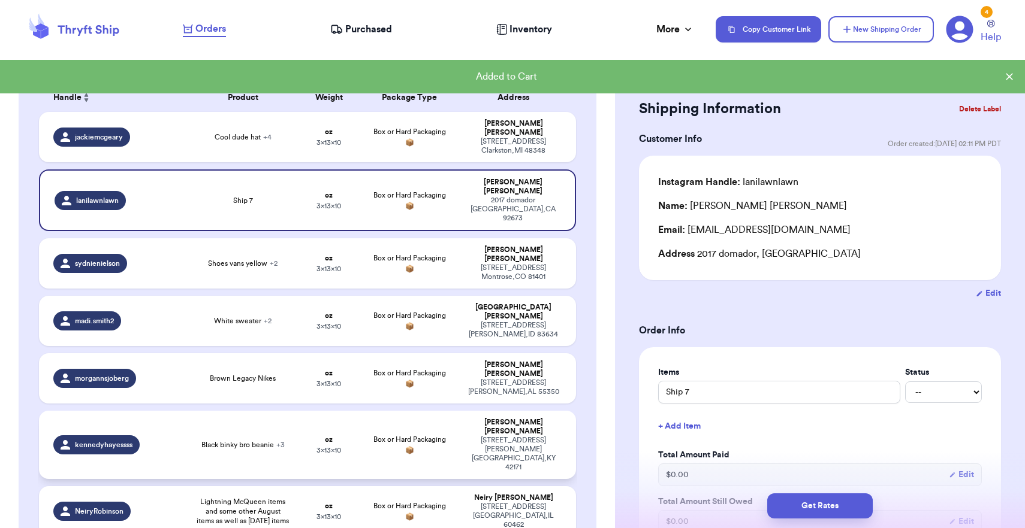
scroll to position [160, 0]
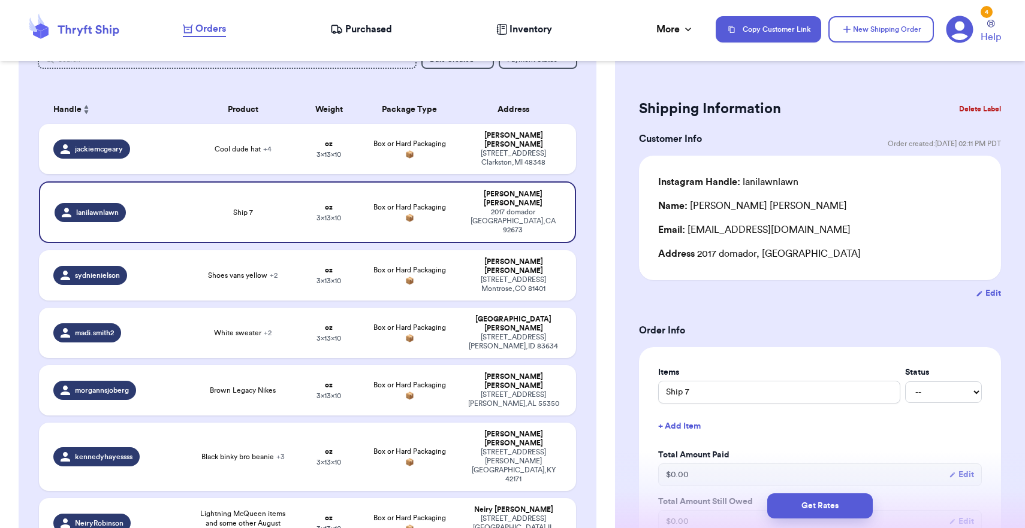
click at [544, 2] on header "Orders Purchased Inventory More Stats Completed Orders Payments Payouts Copy Cu…" at bounding box center [512, 30] width 1025 height 61
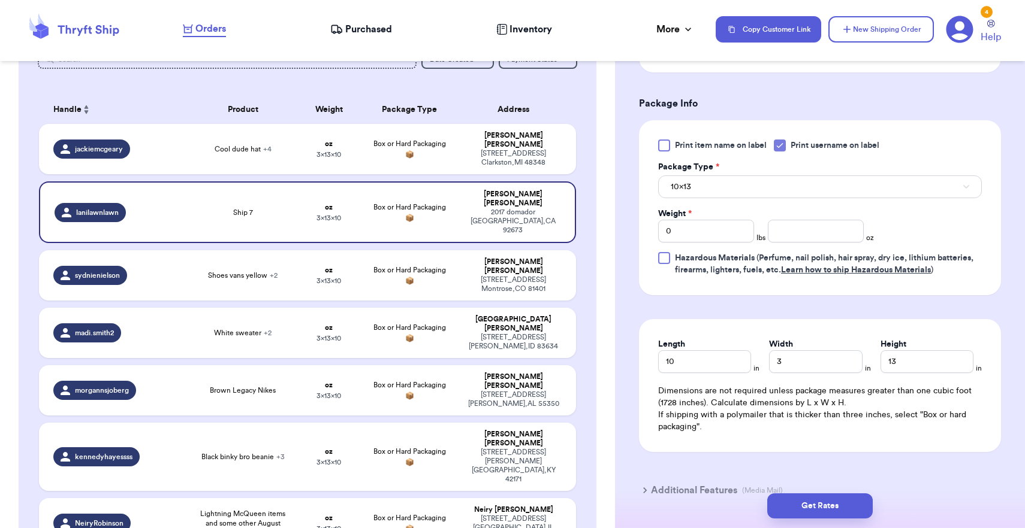
scroll to position [518, 0]
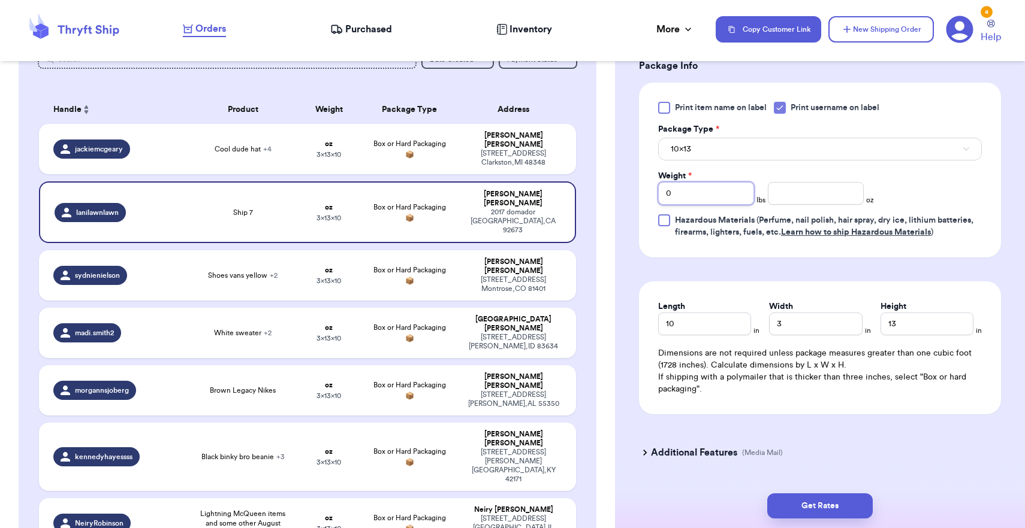
click at [707, 191] on input "0" at bounding box center [706, 193] width 96 height 23
type input "1"
click at [796, 202] on input "number" at bounding box center [816, 193] width 96 height 23
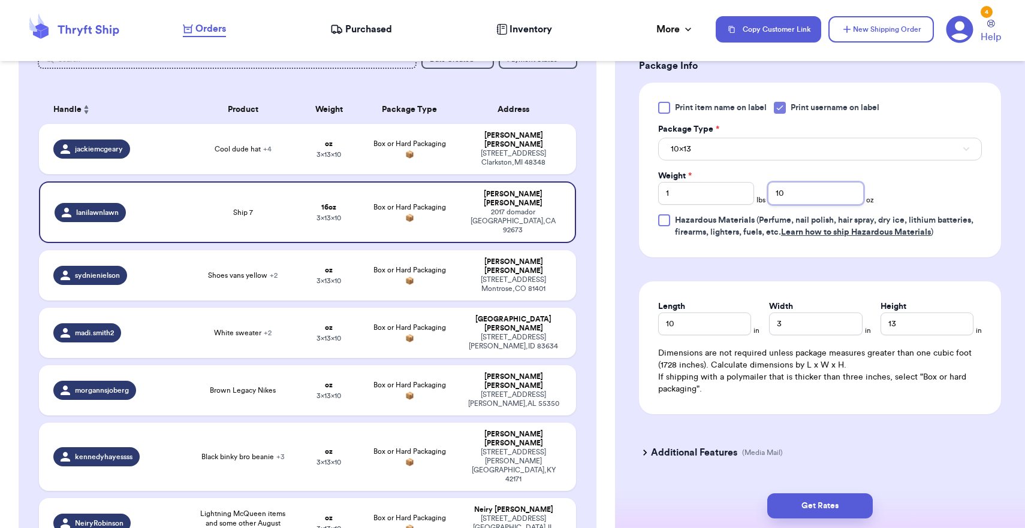
type input "10"
click at [797, 147] on button "10x13" at bounding box center [820, 149] width 324 height 23
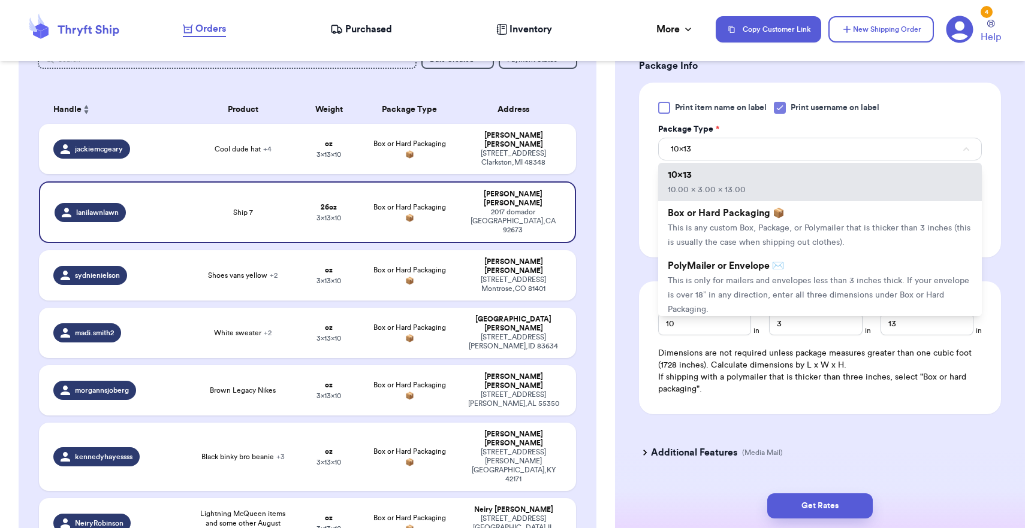
click at [752, 319] on div "Length 10 in" at bounding box center [708, 318] width 101 height 35
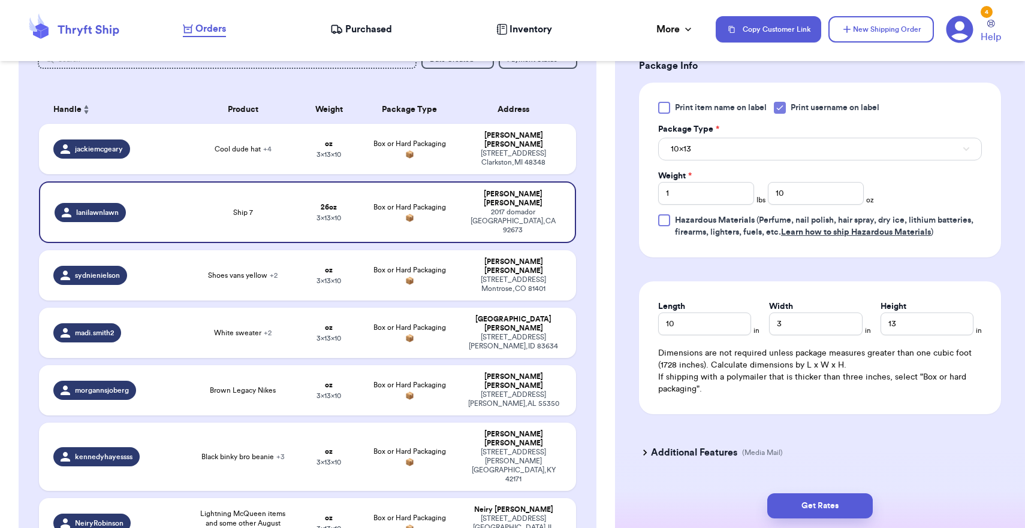
click at [802, 160] on button "10x13" at bounding box center [820, 149] width 324 height 23
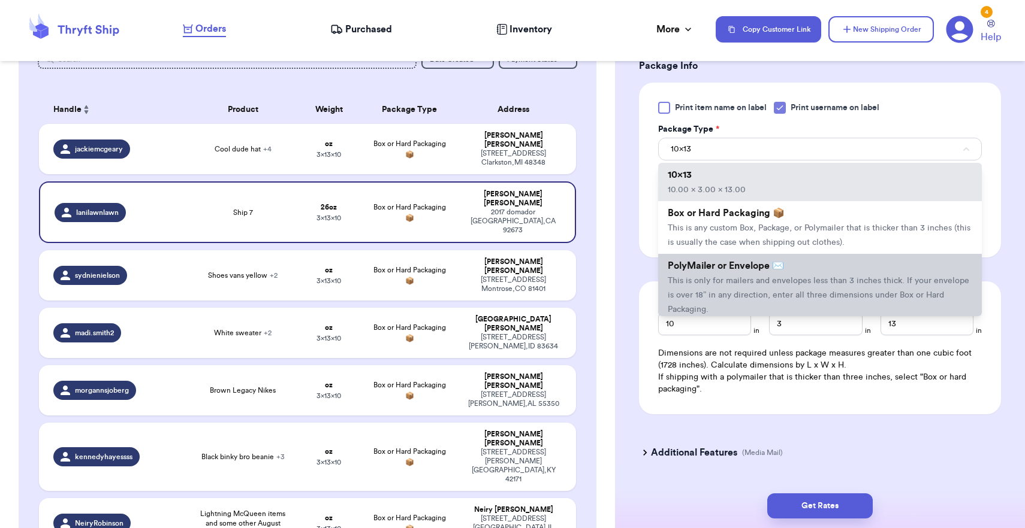
click at [762, 285] on span "This is only for mailers and envelopes less than 3 inches thick. If your envelo…" at bounding box center [817, 295] width 301 height 37
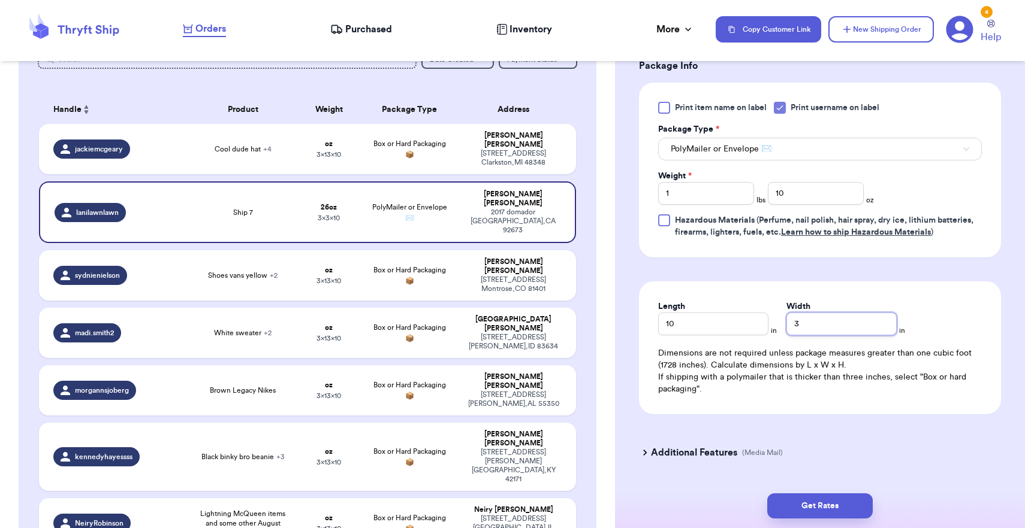
click at [787, 324] on input "3" at bounding box center [841, 324] width 110 height 23
type input "13"
click at [817, 503] on button "Get Rates" at bounding box center [819, 506] width 105 height 25
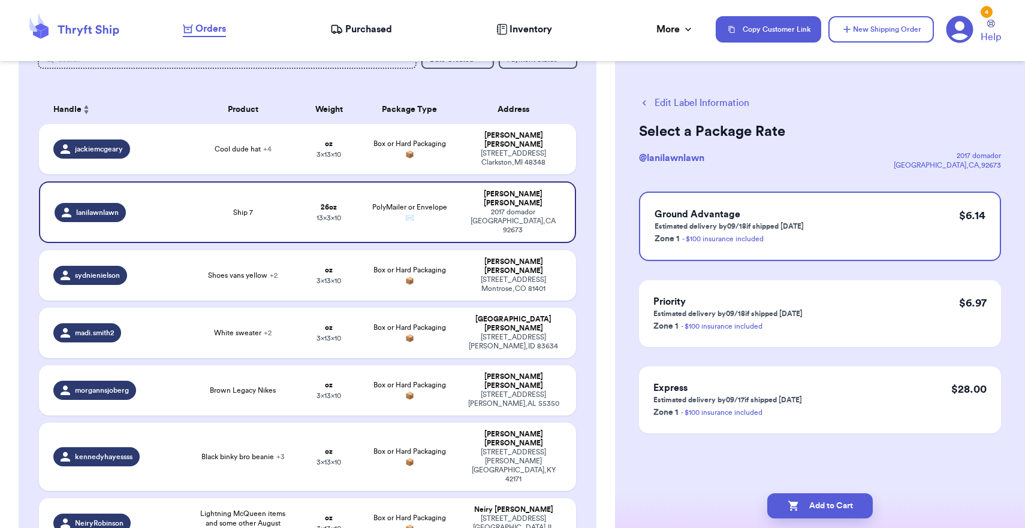
scroll to position [0, 0]
click at [817, 503] on button "Add to Cart" at bounding box center [819, 506] width 105 height 25
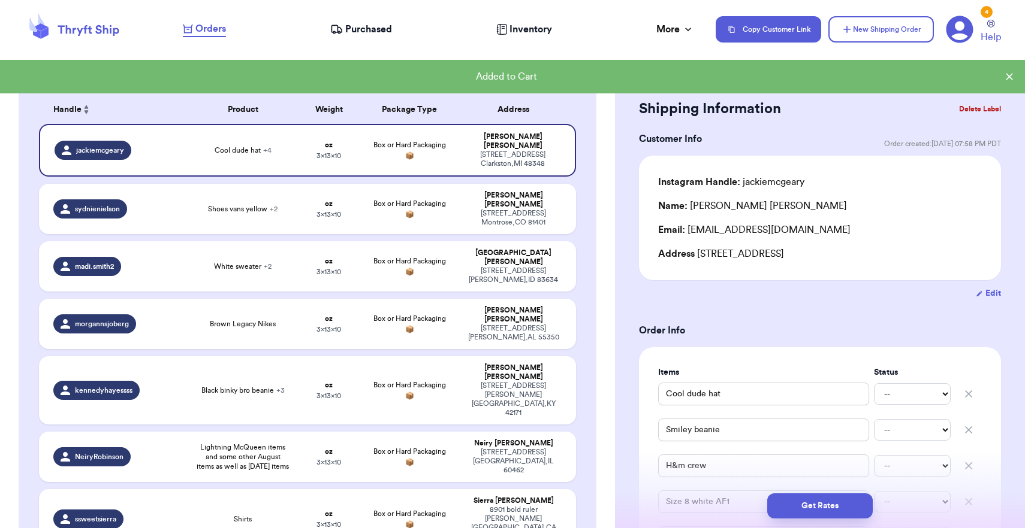
checkbox input "true"
click at [485, 249] on div "[PERSON_NAME]" at bounding box center [513, 258] width 96 height 18
type input "White sweater"
type input "Brown set"
type input "Black pants"
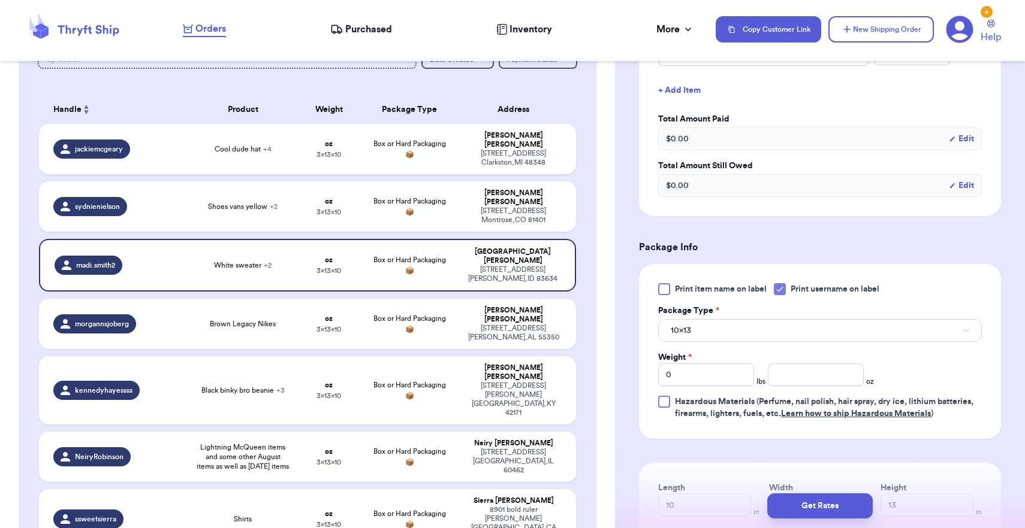
scroll to position [458, 0]
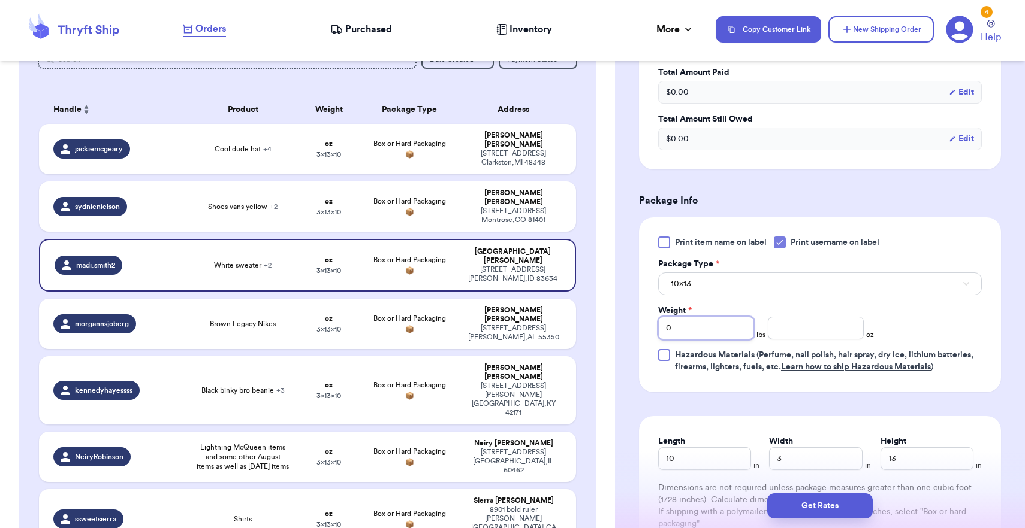
click at [696, 324] on input "0" at bounding box center [706, 328] width 96 height 23
type input "10"
type input "1"
click at [730, 277] on button "10x13" at bounding box center [820, 284] width 324 height 23
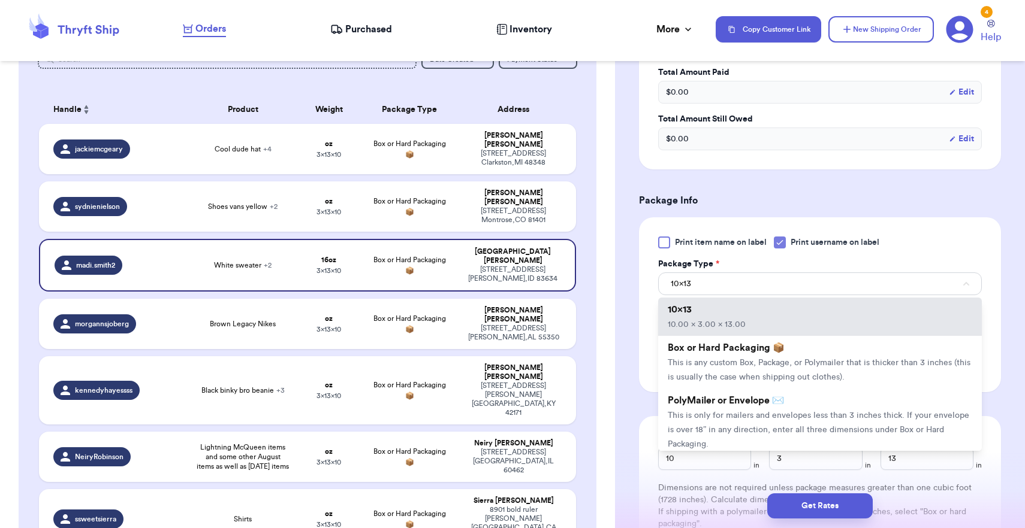
scroll to position [464, 0]
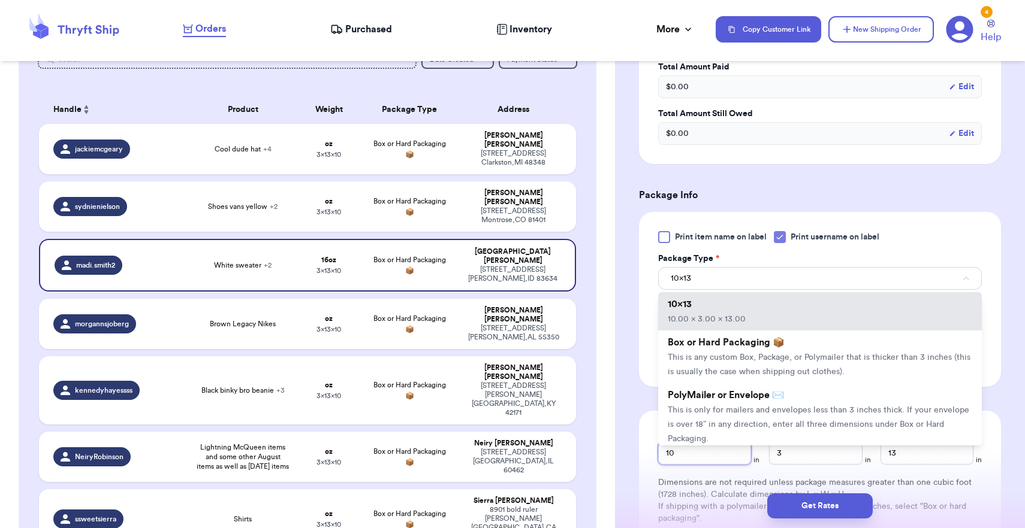
click at [723, 451] on input "10" at bounding box center [704, 453] width 93 height 23
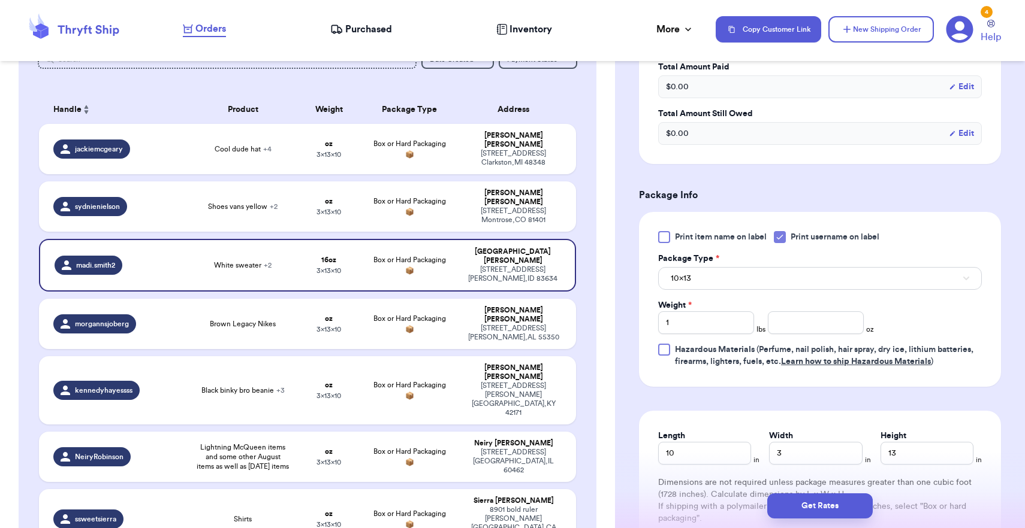
click at [727, 279] on button "10x13" at bounding box center [820, 278] width 324 height 23
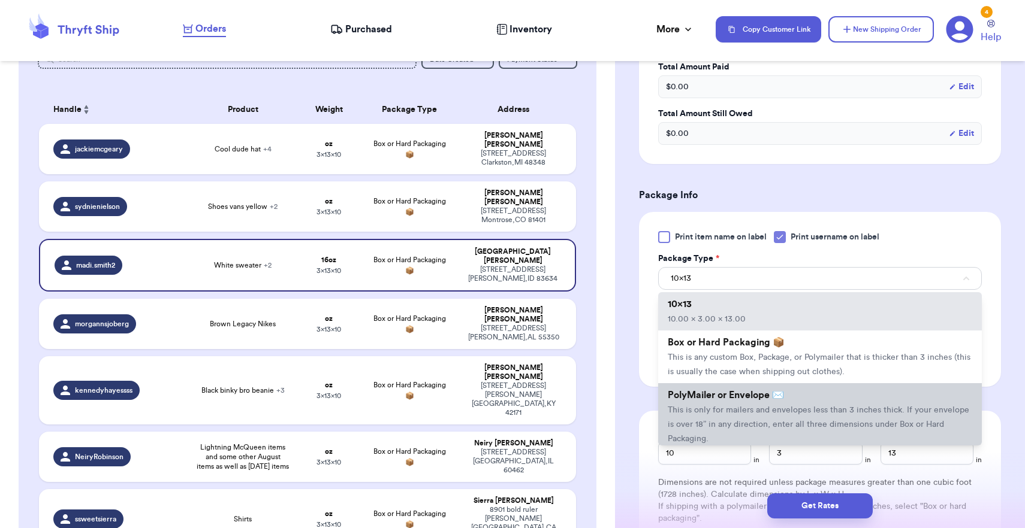
click at [728, 422] on li "PolyMailer or Envelope ✉️ This is only for mailers and envelopes less than 3 in…" at bounding box center [820, 416] width 324 height 67
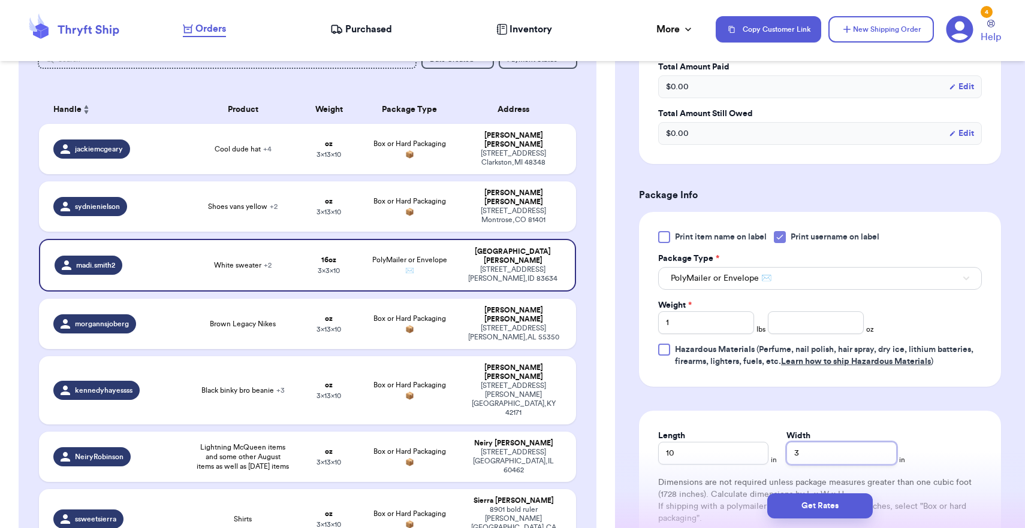
click at [787, 454] on input "3" at bounding box center [841, 453] width 110 height 23
type input "13"
click at [805, 502] on button "Get Rates" at bounding box center [819, 506] width 105 height 25
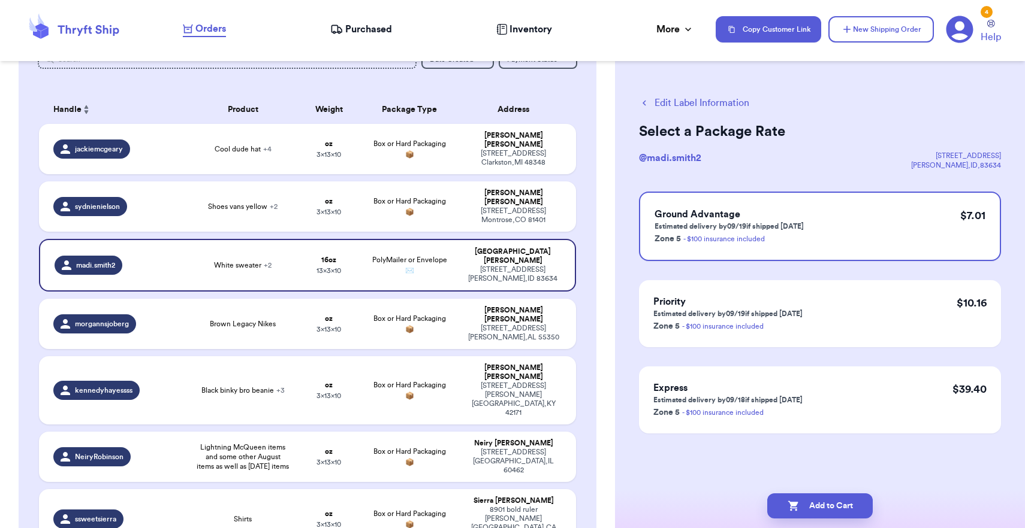
scroll to position [0, 0]
click at [805, 502] on button "Add to Cart" at bounding box center [819, 506] width 105 height 25
checkbox input "true"
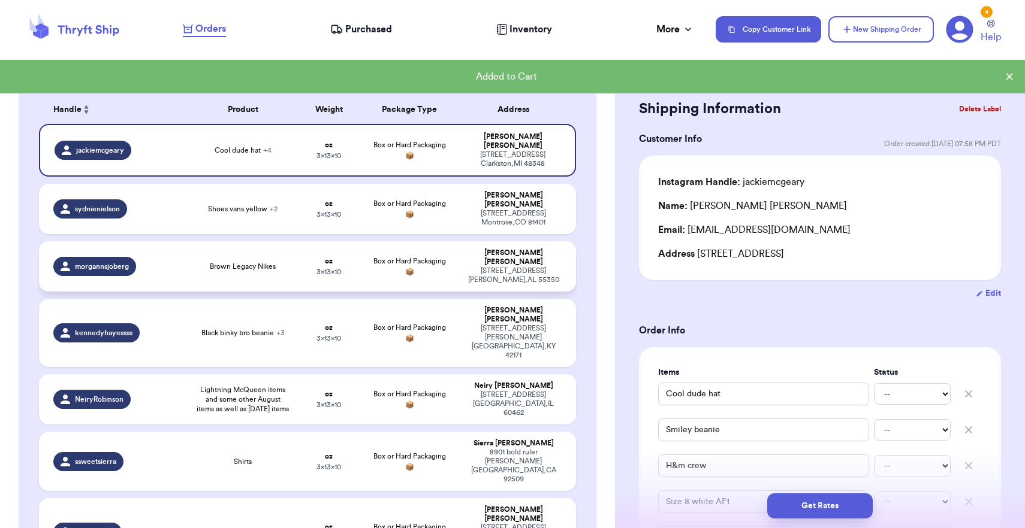
click at [513, 267] on div "[STREET_ADDRESS][PERSON_NAME]" at bounding box center [513, 276] width 96 height 18
type input "Brown Legacy Nikes"
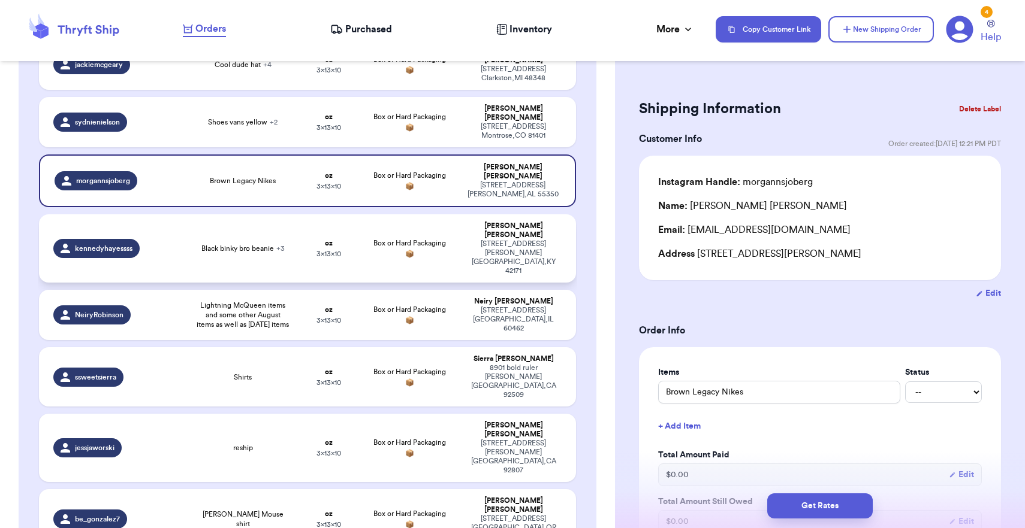
scroll to position [286, 0]
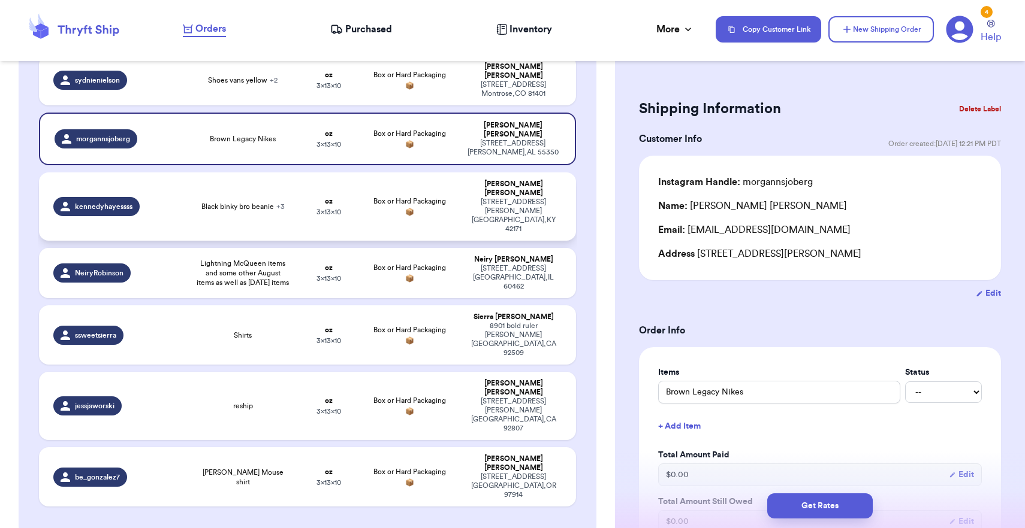
click at [354, 177] on td "oz 3 x 13 x 10" at bounding box center [329, 207] width 65 height 68
type input "Black binky bro beanie"
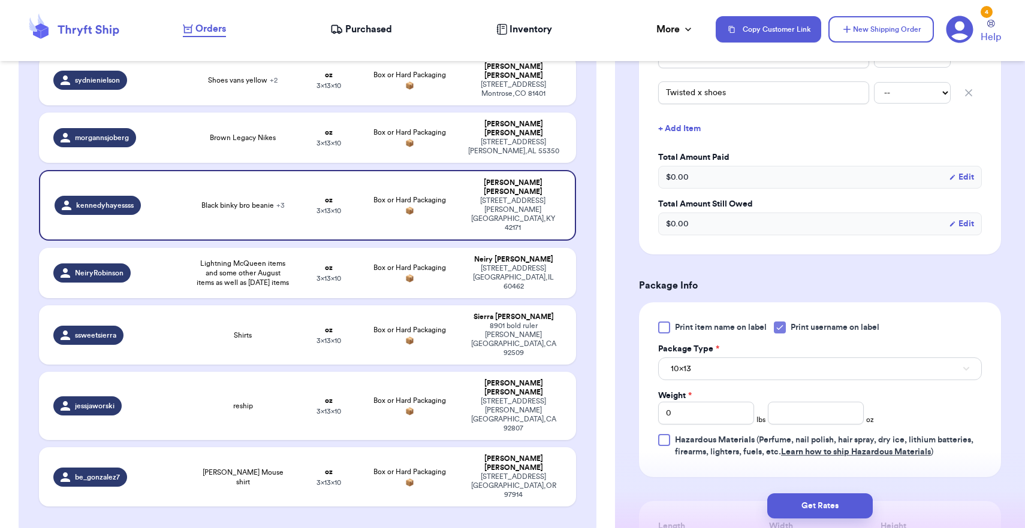
scroll to position [436, 0]
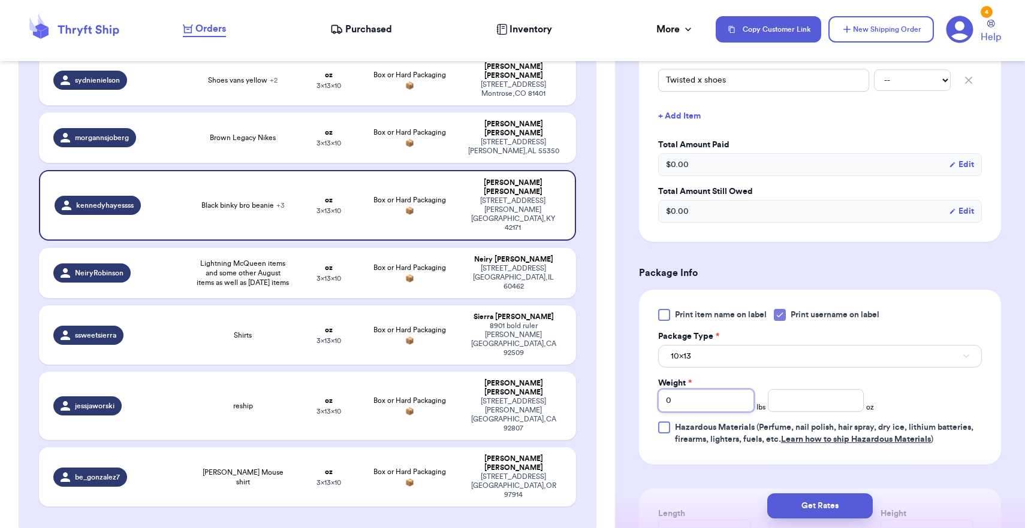
click at [724, 394] on input "0" at bounding box center [706, 400] width 96 height 23
type input "01"
click at [735, 349] on button "10x13" at bounding box center [820, 356] width 324 height 23
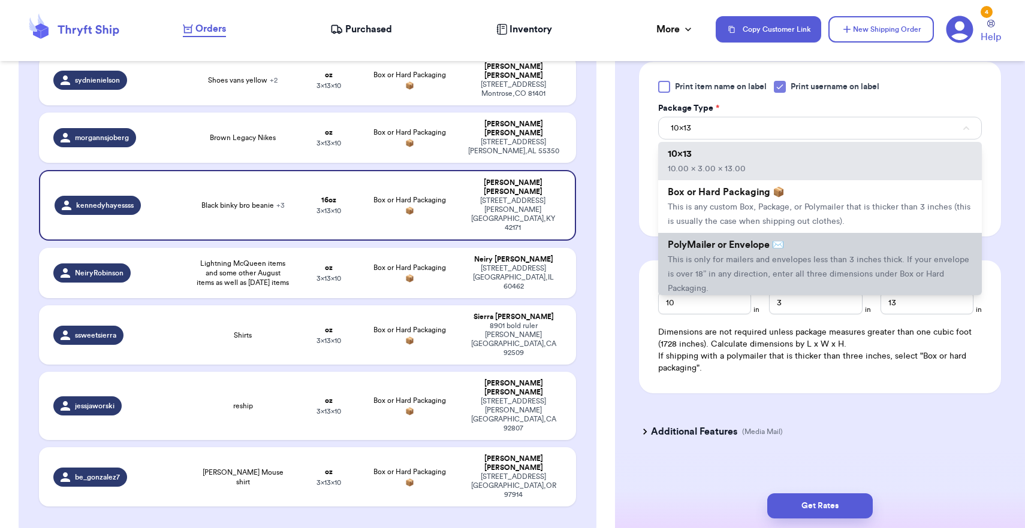
scroll to position [664, 0]
click at [753, 256] on span "This is only for mailers and envelopes less than 3 inches thick. If your envelo…" at bounding box center [817, 274] width 301 height 37
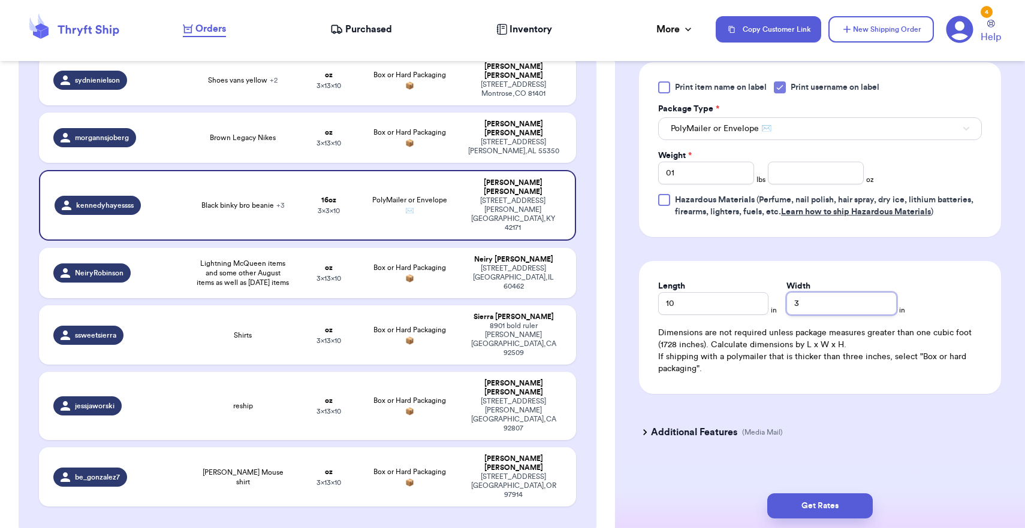
click at [786, 292] on input "3" at bounding box center [841, 303] width 110 height 23
type input "13"
click at [785, 164] on input "number" at bounding box center [816, 173] width 96 height 23
type input "14"
click at [699, 162] on input "01" at bounding box center [706, 173] width 96 height 23
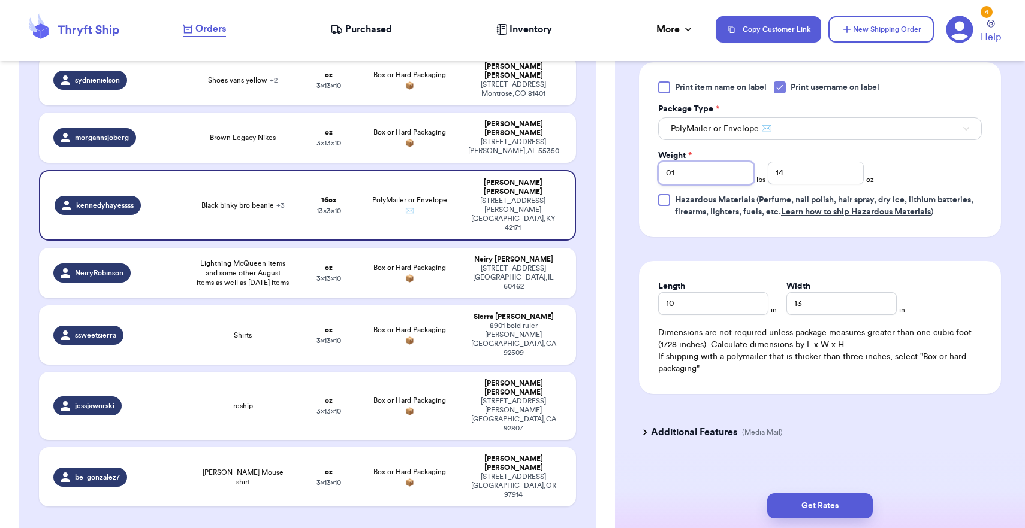
click at [699, 162] on input "01" at bounding box center [706, 173] width 96 height 23
click at [837, 498] on button "Get Rates" at bounding box center [819, 506] width 105 height 25
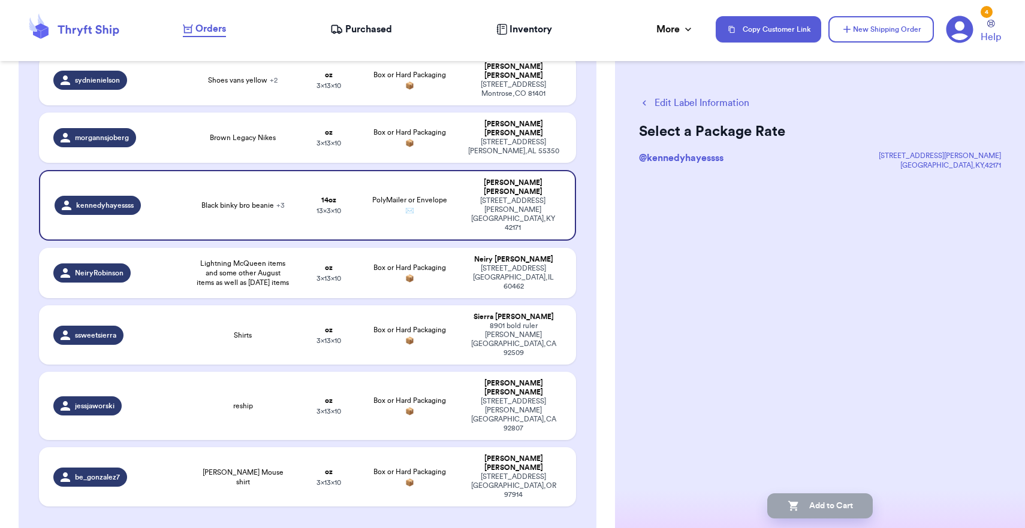
scroll to position [0, 0]
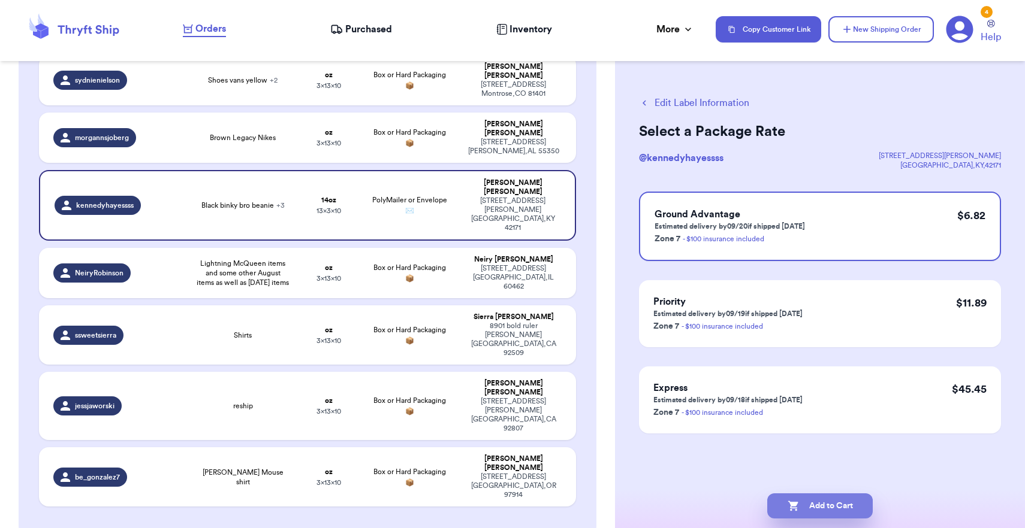
click at [831, 498] on button "Add to Cart" at bounding box center [819, 506] width 105 height 25
checkbox input "true"
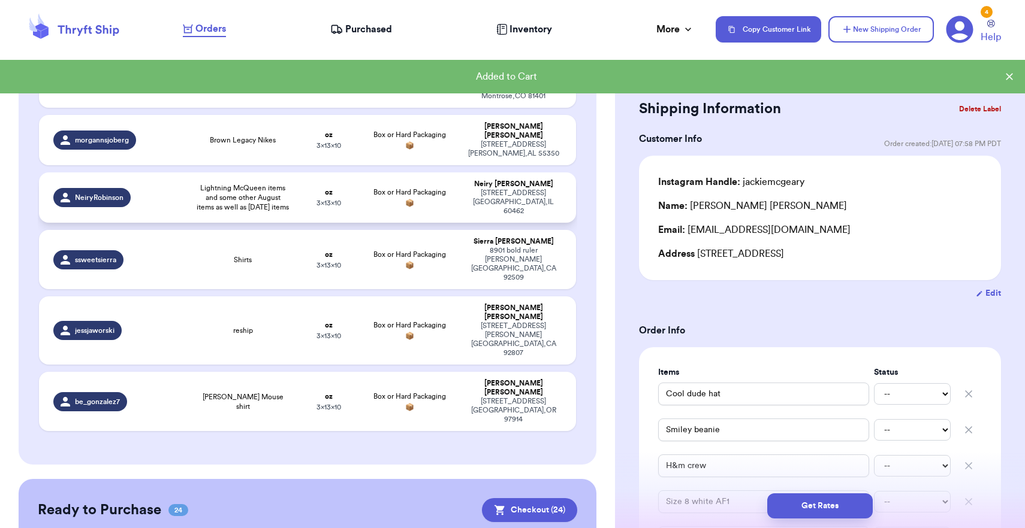
click at [550, 180] on div "[PERSON_NAME]" at bounding box center [513, 184] width 96 height 9
type input "Lightning McQueen items and some other August items as well as [DATE] items"
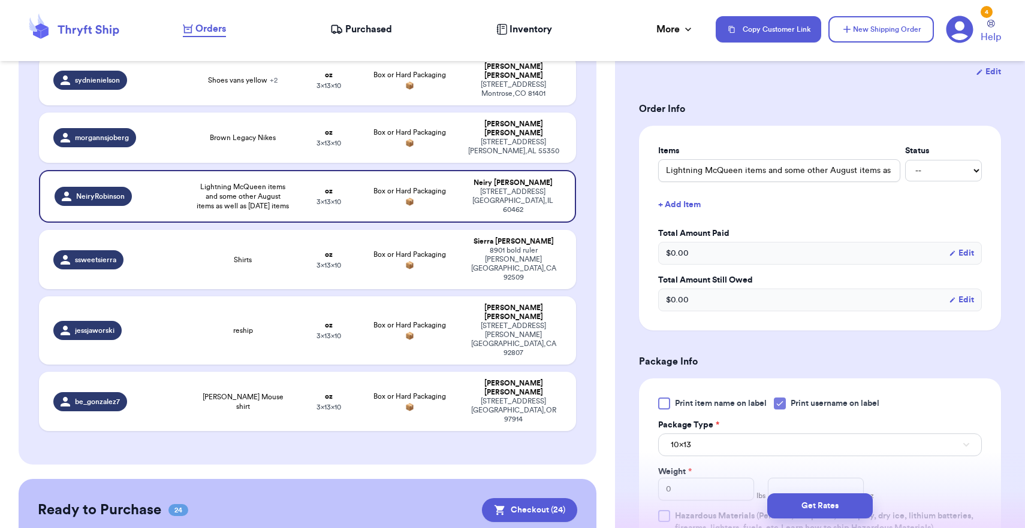
scroll to position [290, 0]
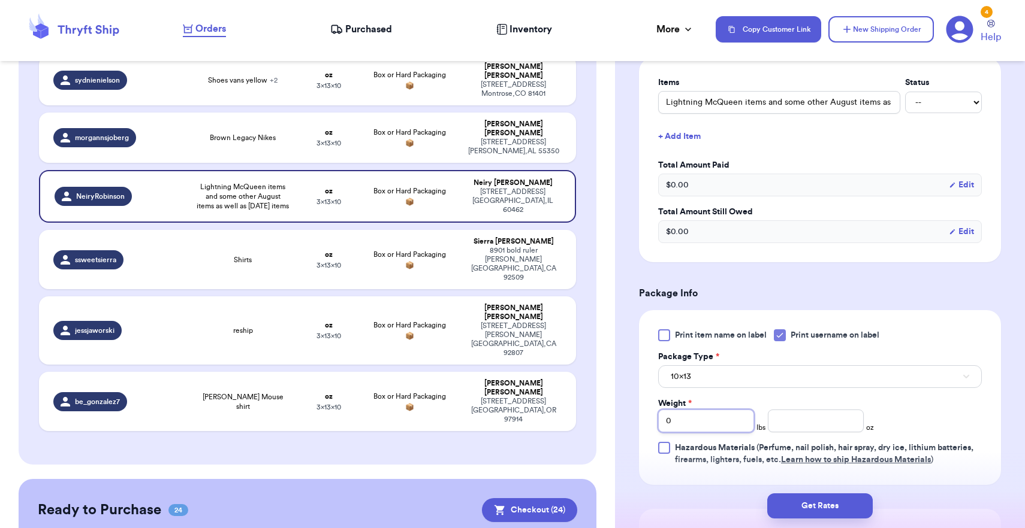
click at [720, 423] on input "0" at bounding box center [706, 421] width 96 height 23
type input "02"
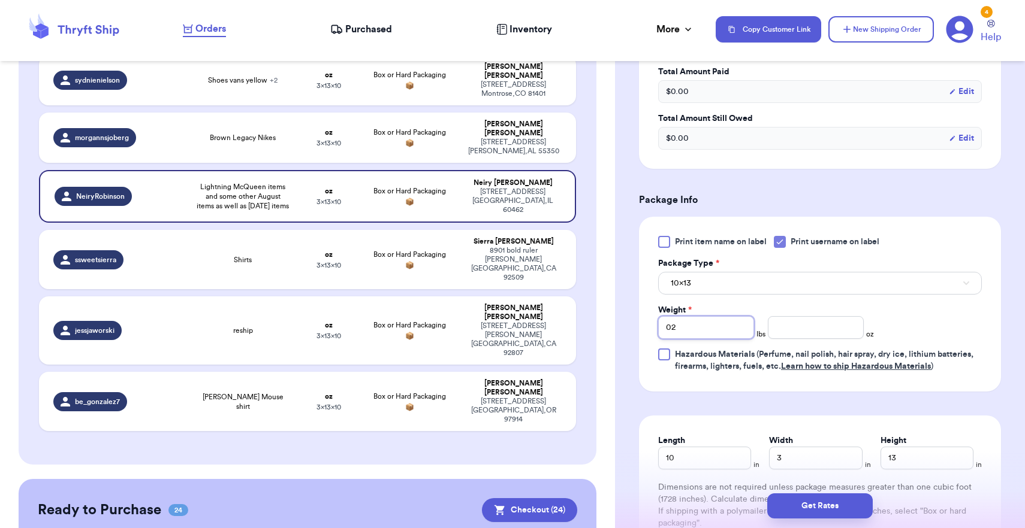
scroll to position [448, 0]
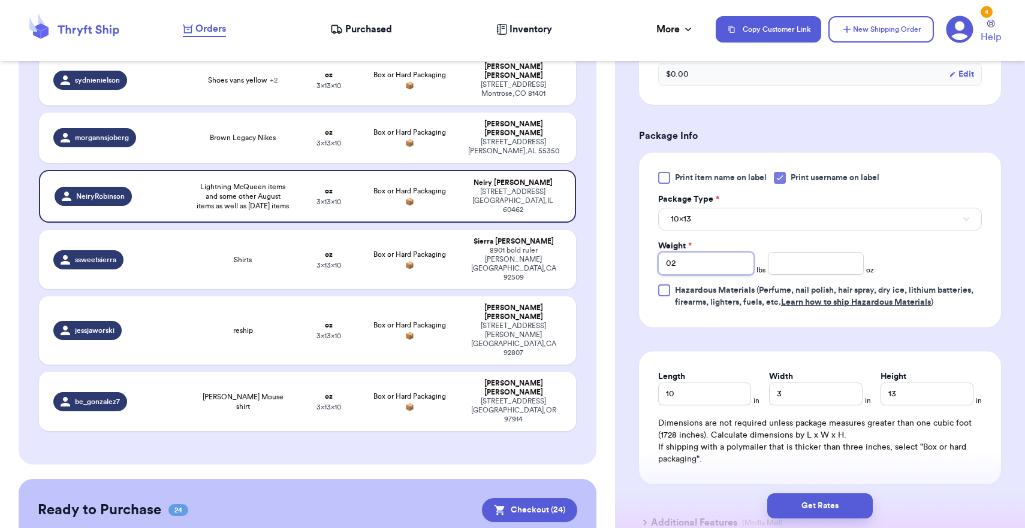
type input "02"
click at [735, 228] on button "10x13" at bounding box center [820, 219] width 324 height 23
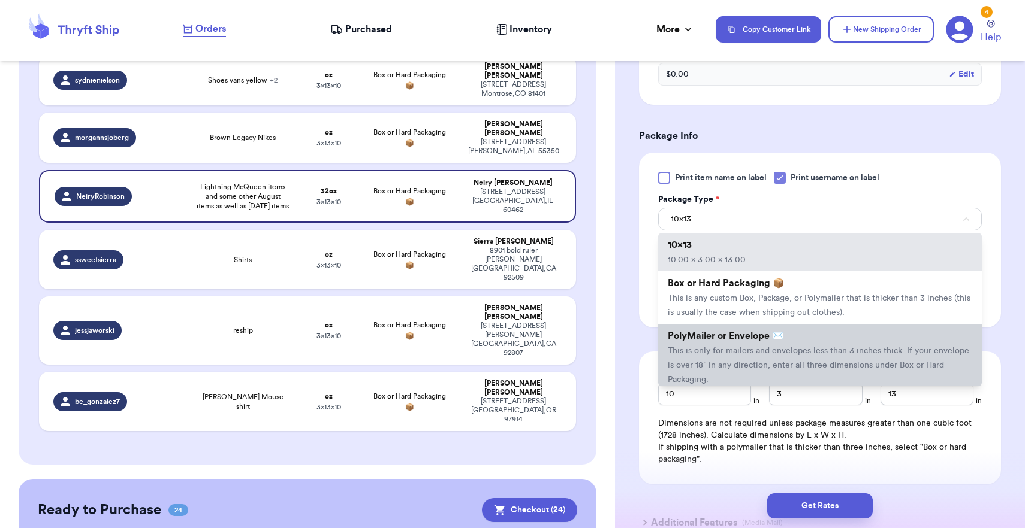
click at [757, 341] on span "PolyMailer or Envelope ✉️" at bounding box center [725, 336] width 116 height 10
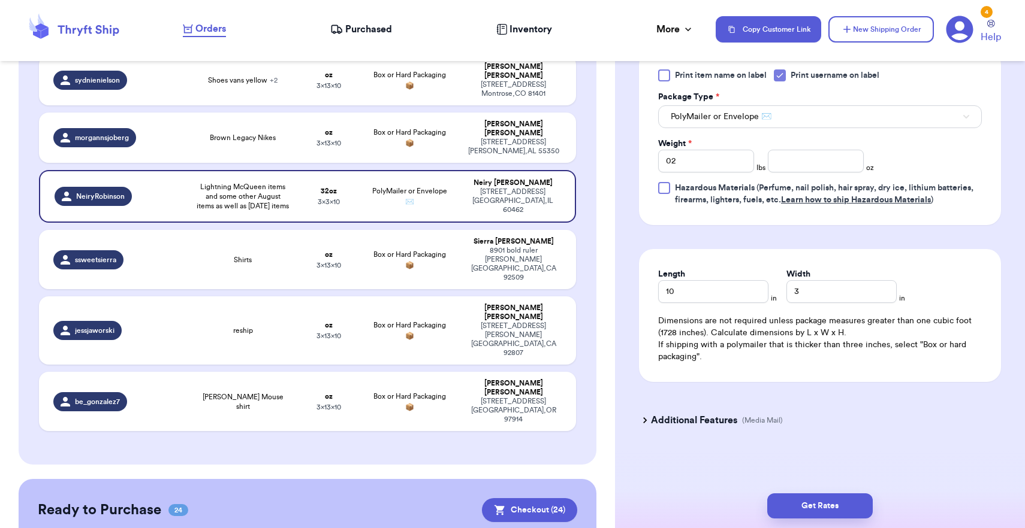
scroll to position [0, 0]
click at [705, 296] on input "10" at bounding box center [713, 291] width 110 height 23
type input "1"
type input "13"
click at [852, 295] on input "3" at bounding box center [841, 291] width 110 height 23
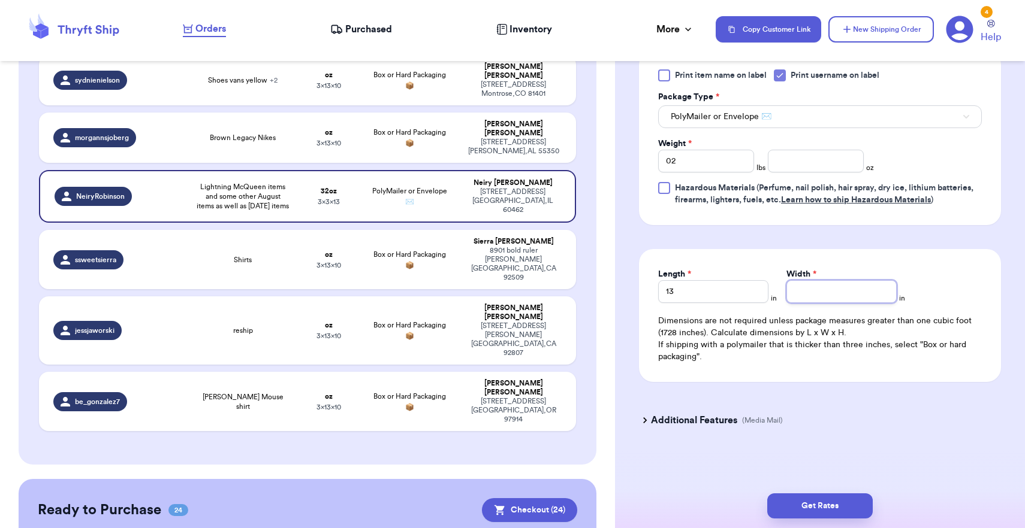
type input "1"
type input "16"
click at [844, 509] on button "Get Rates" at bounding box center [819, 506] width 105 height 25
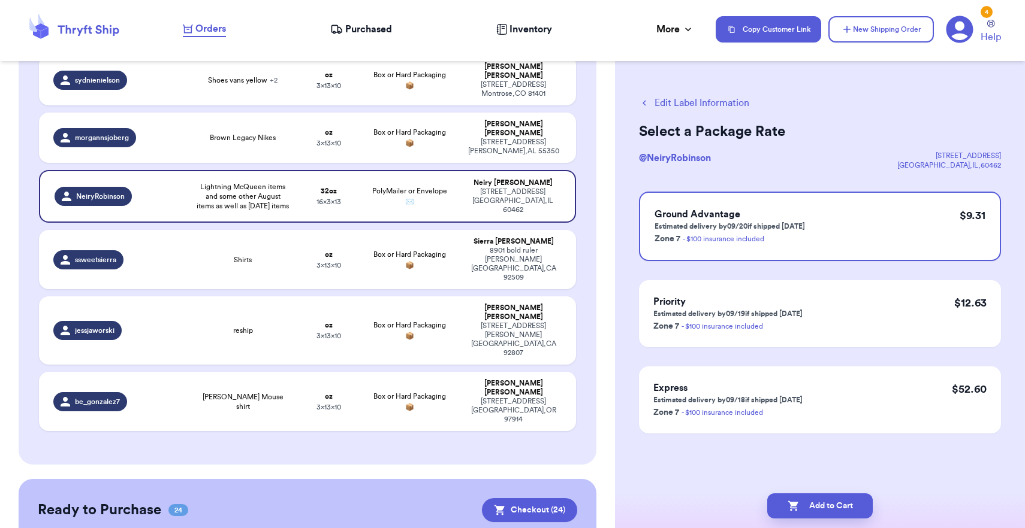
click at [844, 509] on button "Add to Cart" at bounding box center [819, 506] width 105 height 25
checkbox input "true"
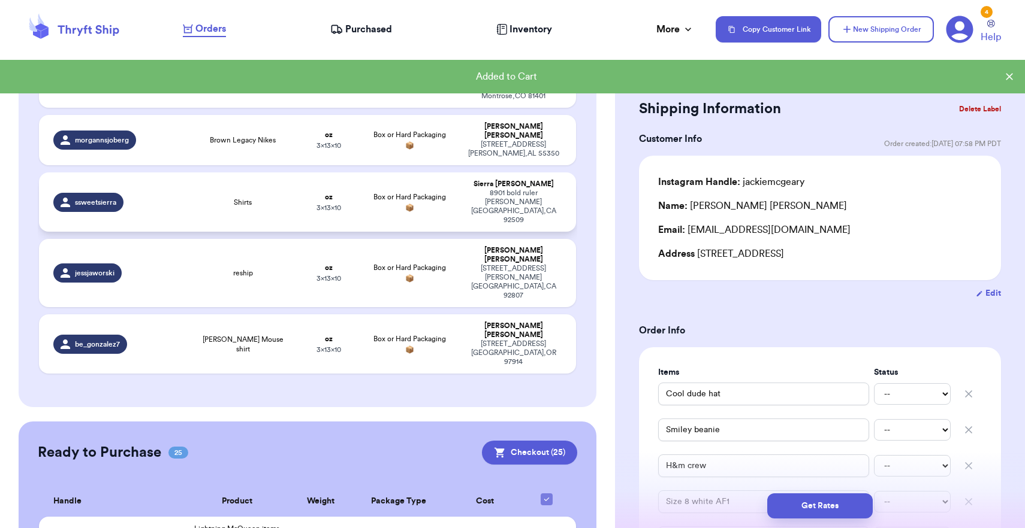
click at [533, 189] on div "[STREET_ADDRESS]" at bounding box center [513, 207] width 96 height 36
type input "Shirts"
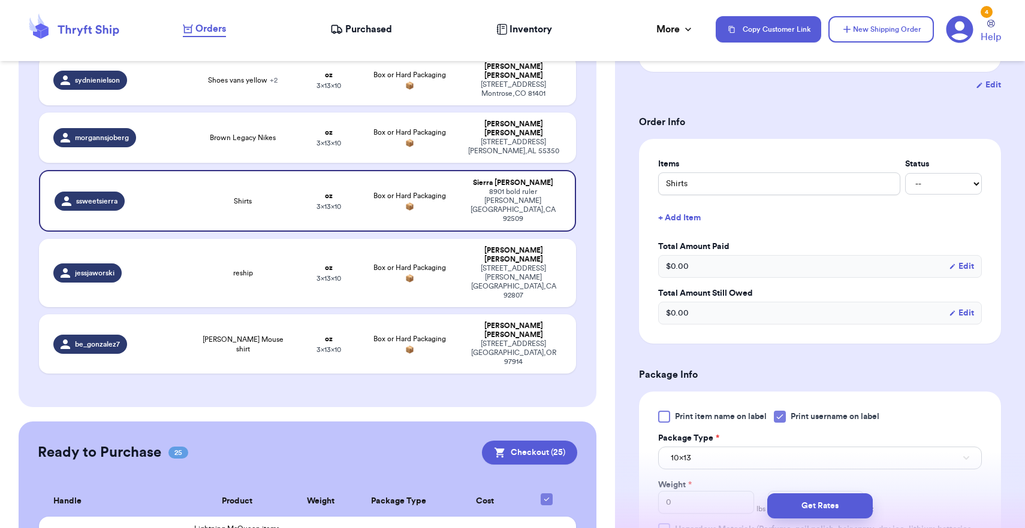
scroll to position [365, 0]
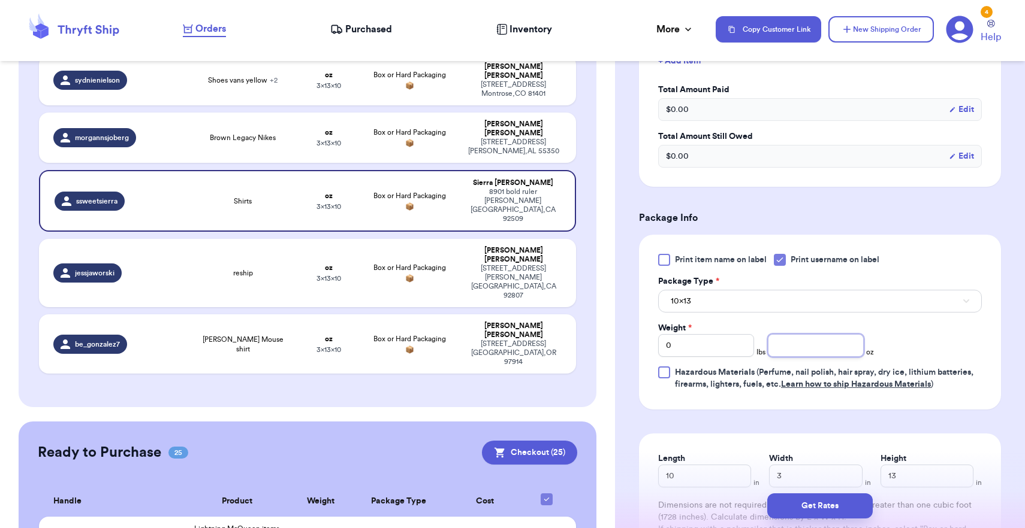
click at [790, 349] on input "number" at bounding box center [816, 345] width 96 height 23
type input "12"
click at [768, 306] on button "10x13" at bounding box center [820, 301] width 324 height 23
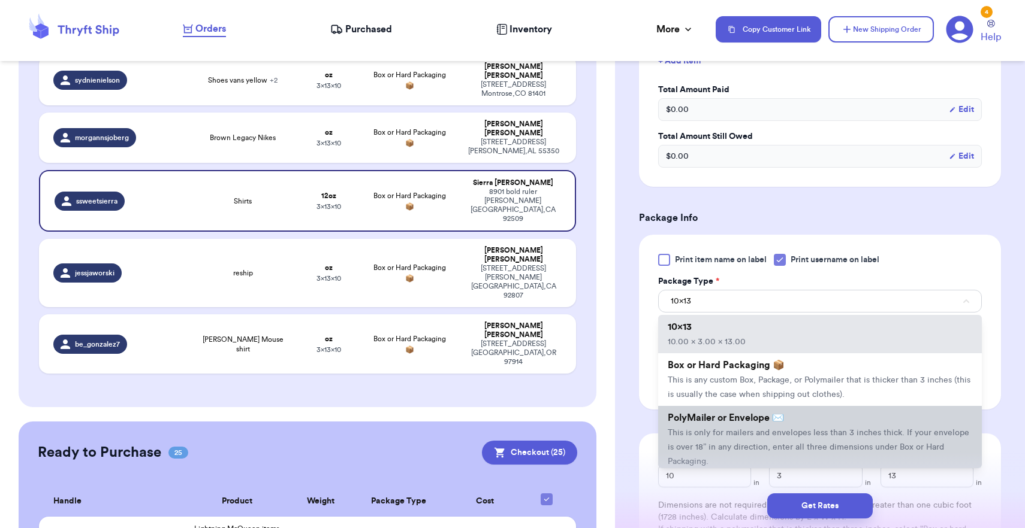
click at [726, 453] on span "This is only for mailers and envelopes less than 3 inches thick. If your envelo…" at bounding box center [817, 447] width 301 height 37
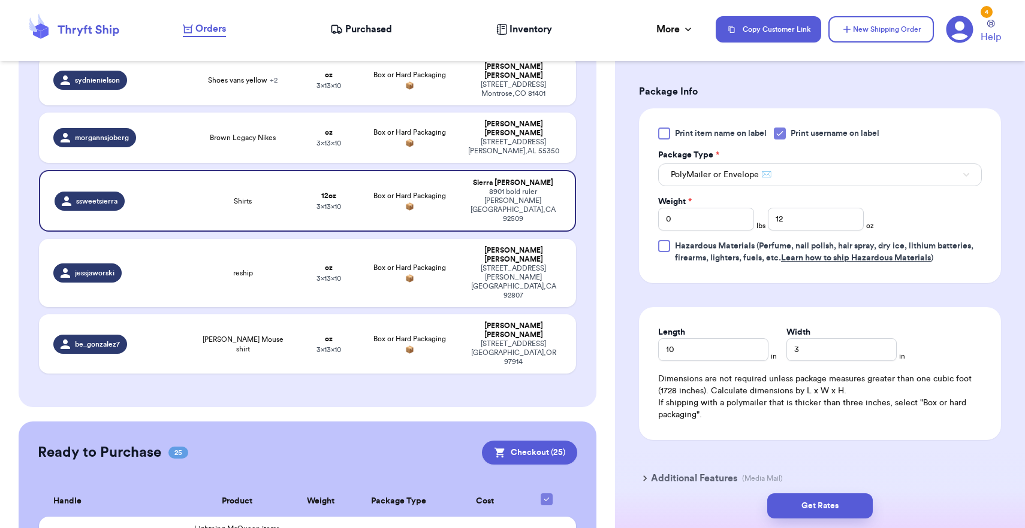
scroll to position [511, 0]
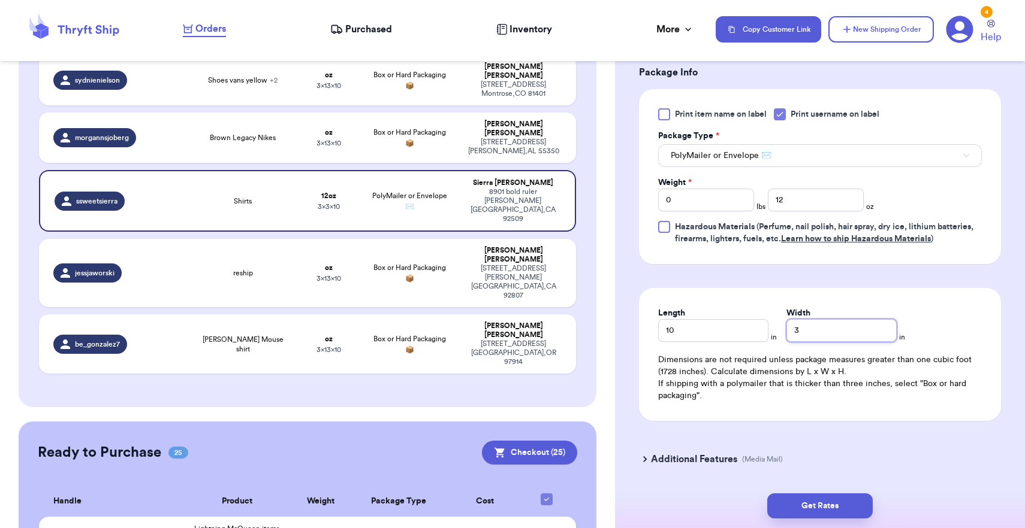
click at [788, 333] on input "3" at bounding box center [841, 330] width 110 height 23
type input "13"
click at [824, 516] on button "Get Rates" at bounding box center [819, 506] width 105 height 25
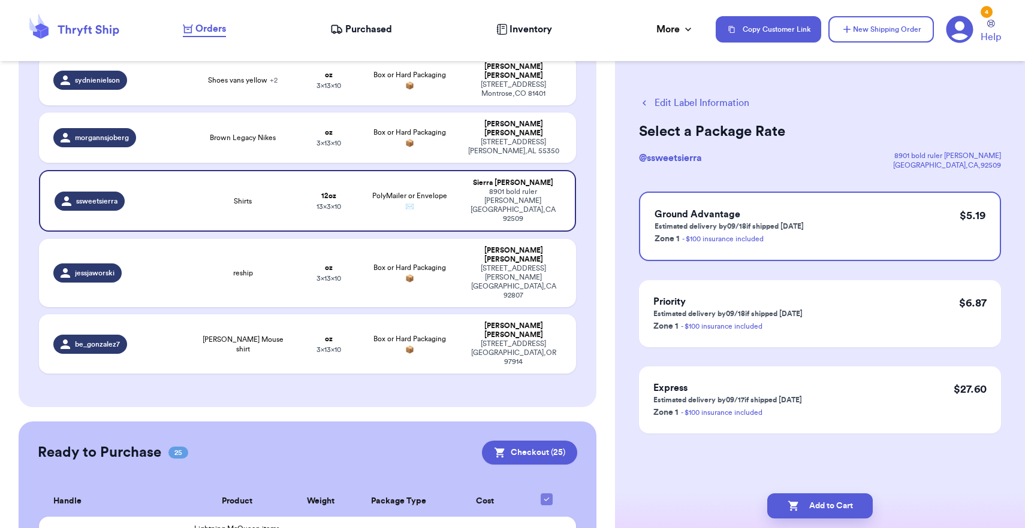
click at [824, 516] on button "Add to Cart" at bounding box center [819, 506] width 105 height 25
checkbox input "true"
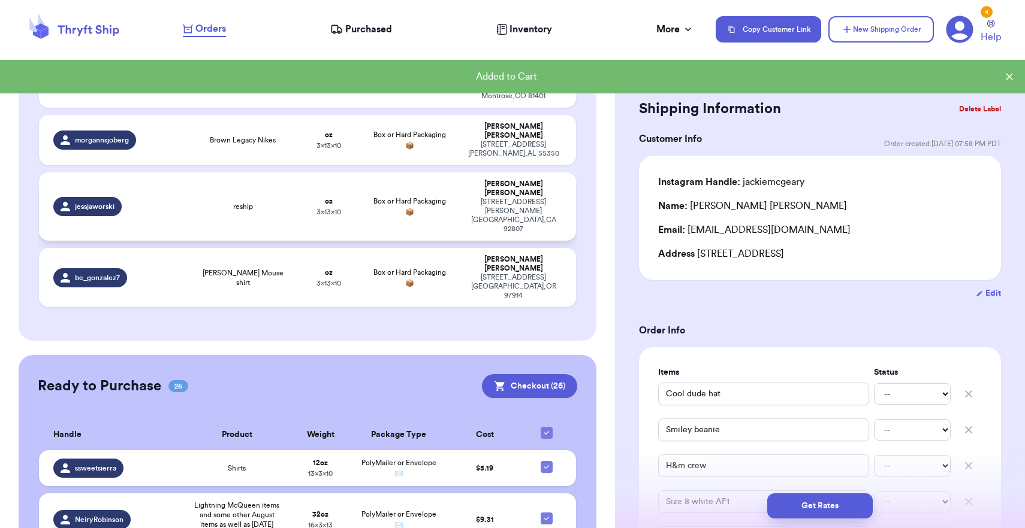
click at [513, 198] on div "[STREET_ADDRESS][PERSON_NAME]" at bounding box center [513, 216] width 96 height 36
type input "reship"
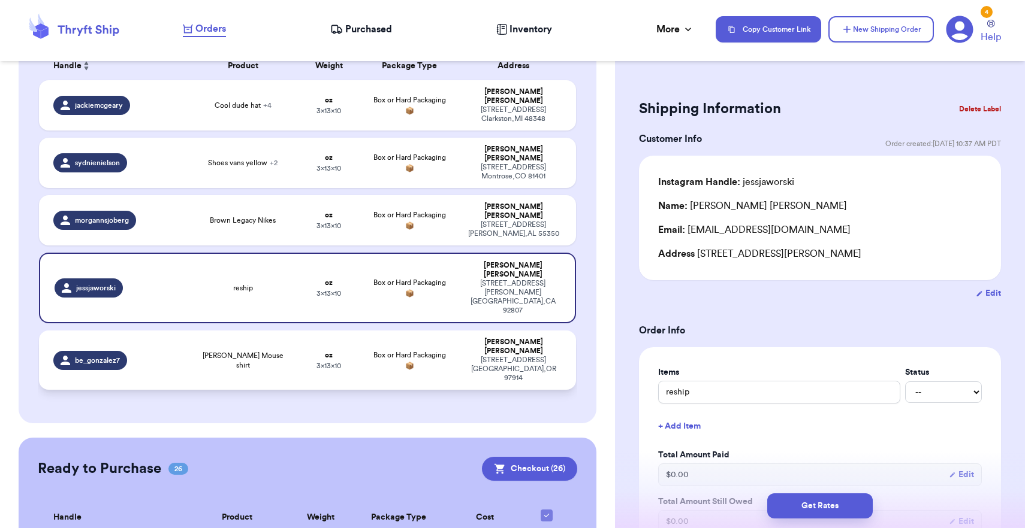
scroll to position [213, 0]
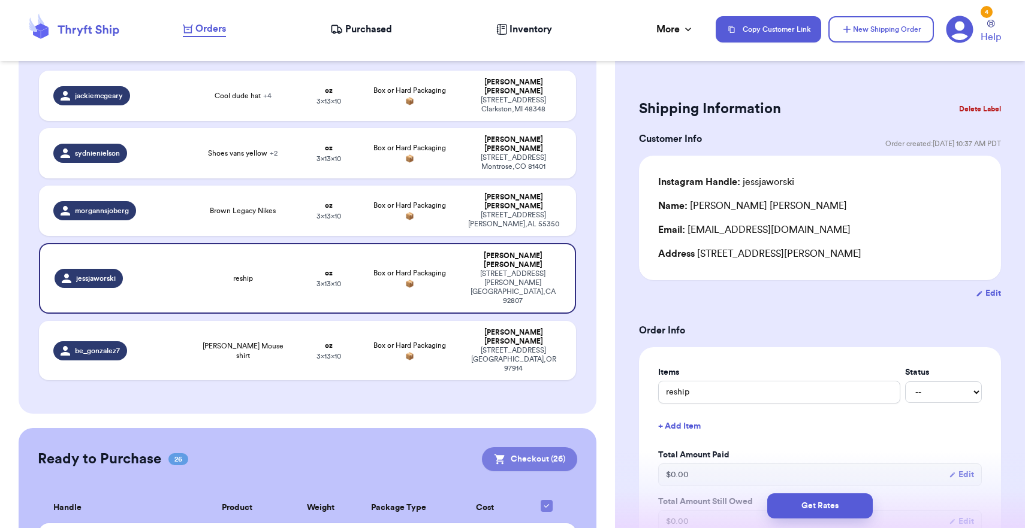
click at [536, 448] on button "Checkout ( 26 )" at bounding box center [529, 460] width 95 height 24
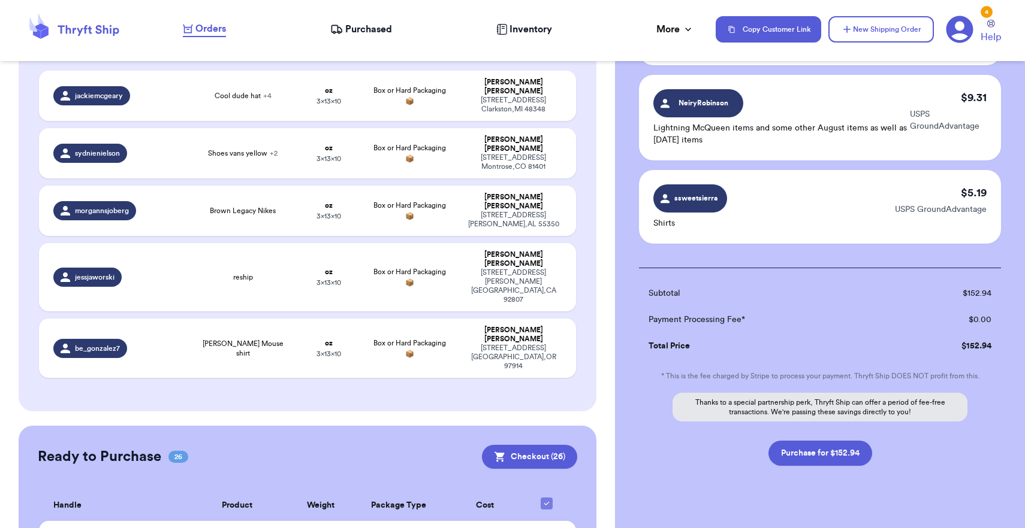
scroll to position [0, 0]
click at [838, 441] on button "Purchase for $152.94" at bounding box center [820, 453] width 104 height 25
checkbox input "false"
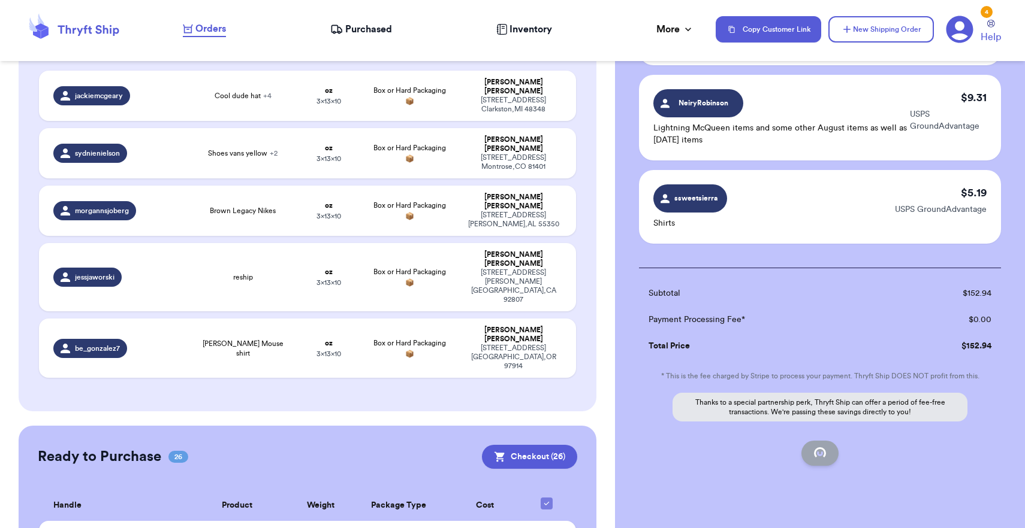
checkbox input "false"
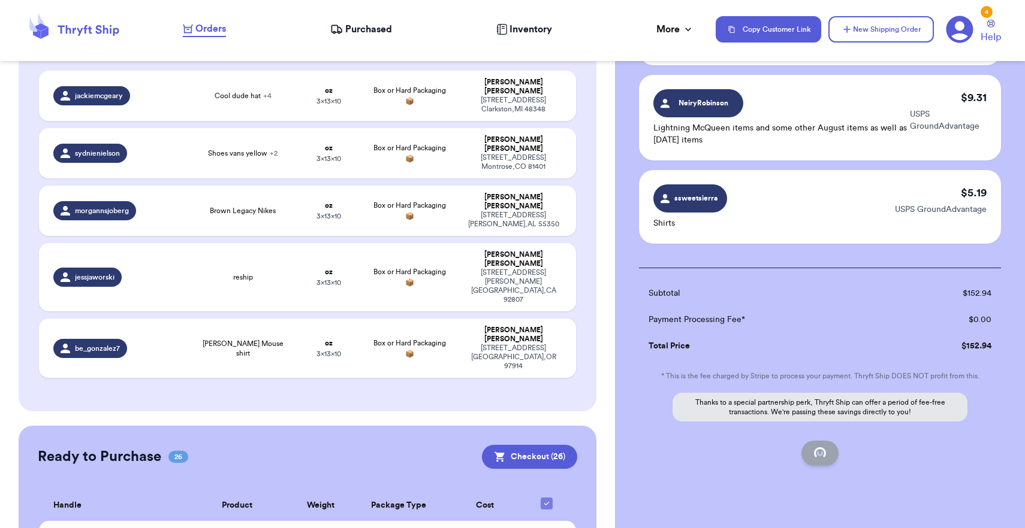
checkbox input "false"
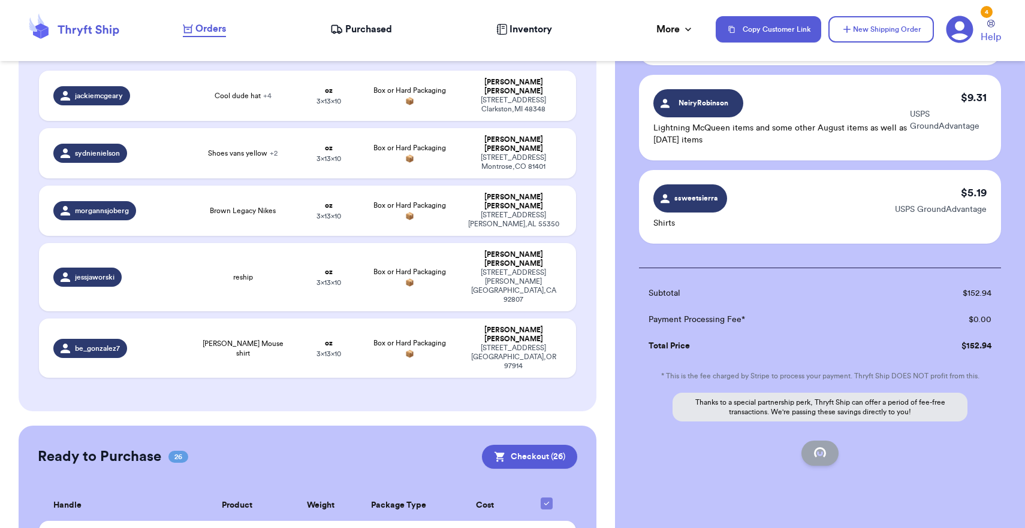
checkbox input "false"
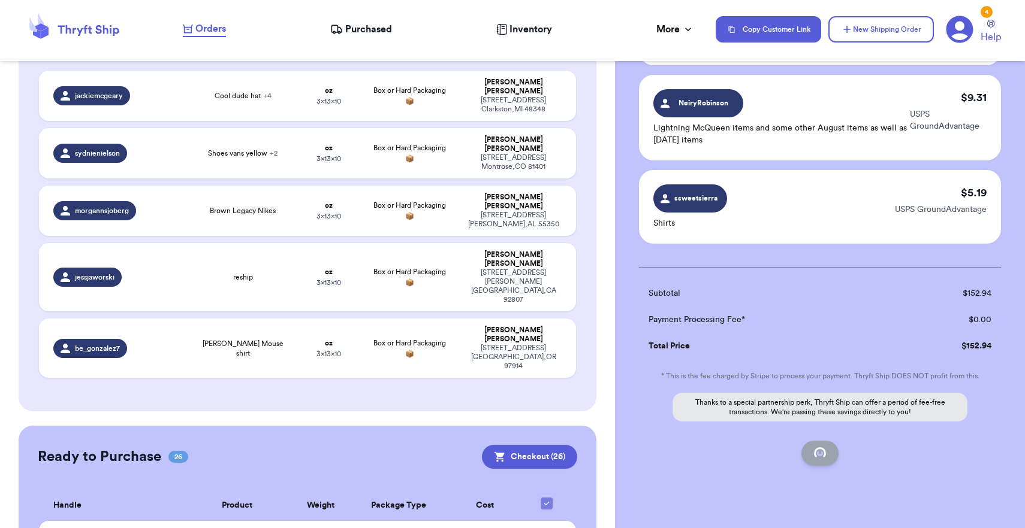
checkbox input "false"
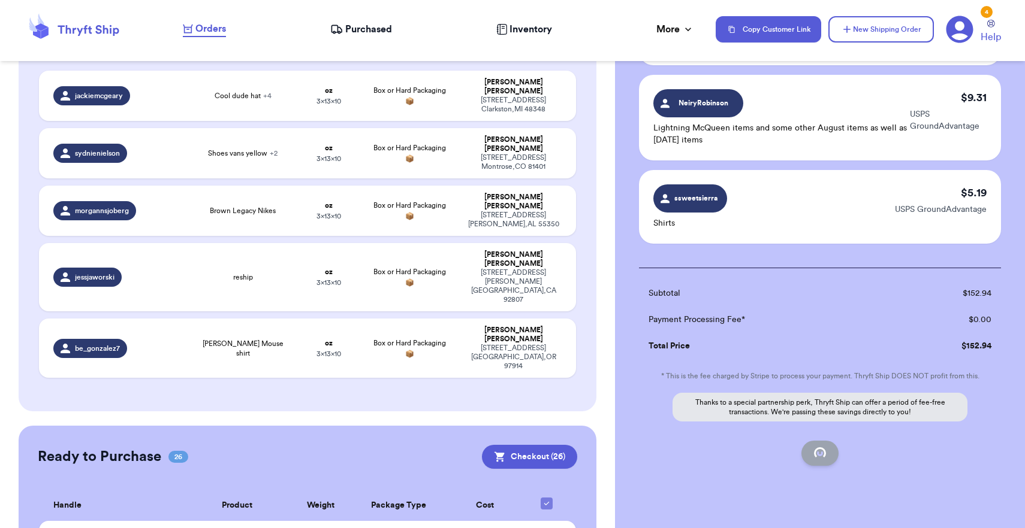
checkbox input "false"
checkbox input "true"
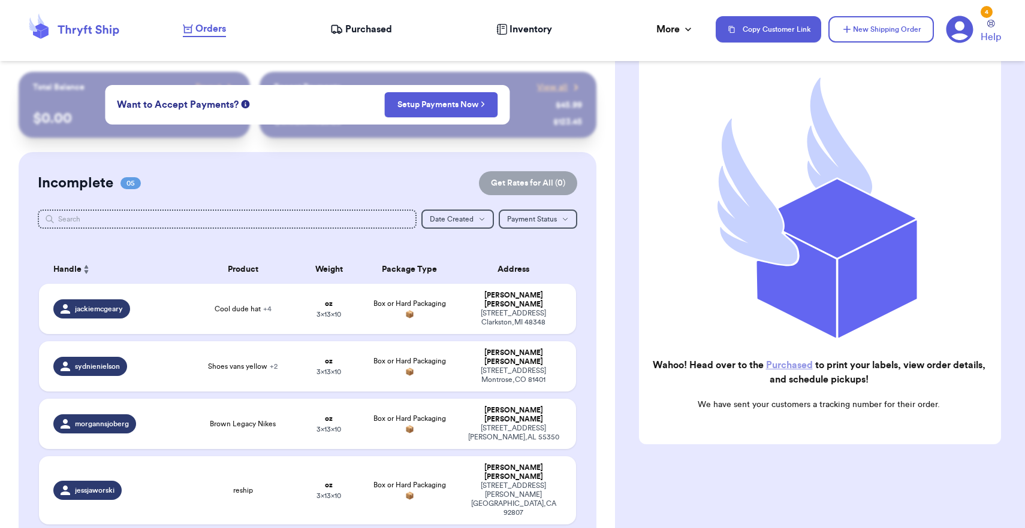
click at [365, 30] on span "Purchased" at bounding box center [368, 29] width 47 height 14
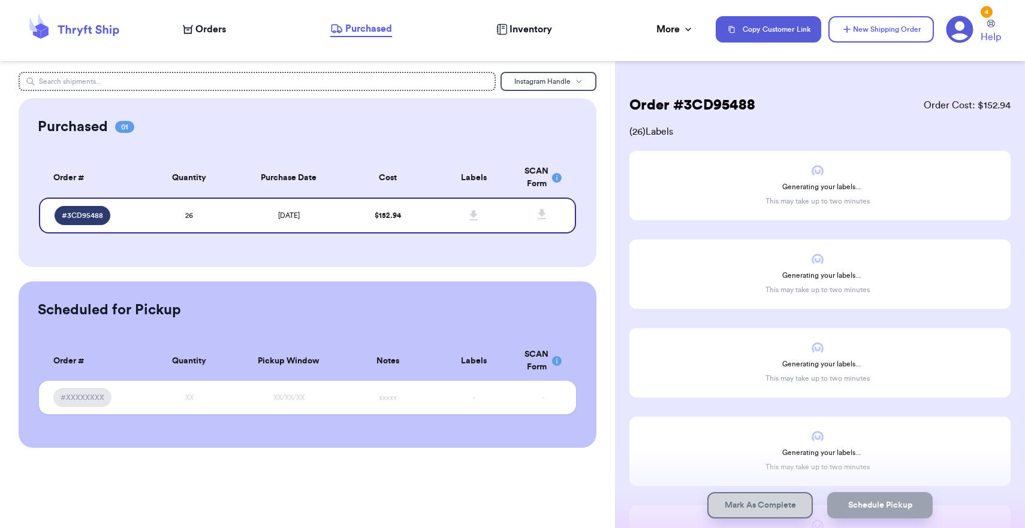
click at [503, 259] on div "Purchased 01 Order # Qty Labels SCAN # 3CD95488 26 Order # Quantity Purchase Da…" at bounding box center [308, 182] width 578 height 169
click at [536, 280] on div "Instagram Handle Purchased 01 Order # Qty Labels SCAN # 3CD95488 26 Order # Qua…" at bounding box center [307, 260] width 615 height 376
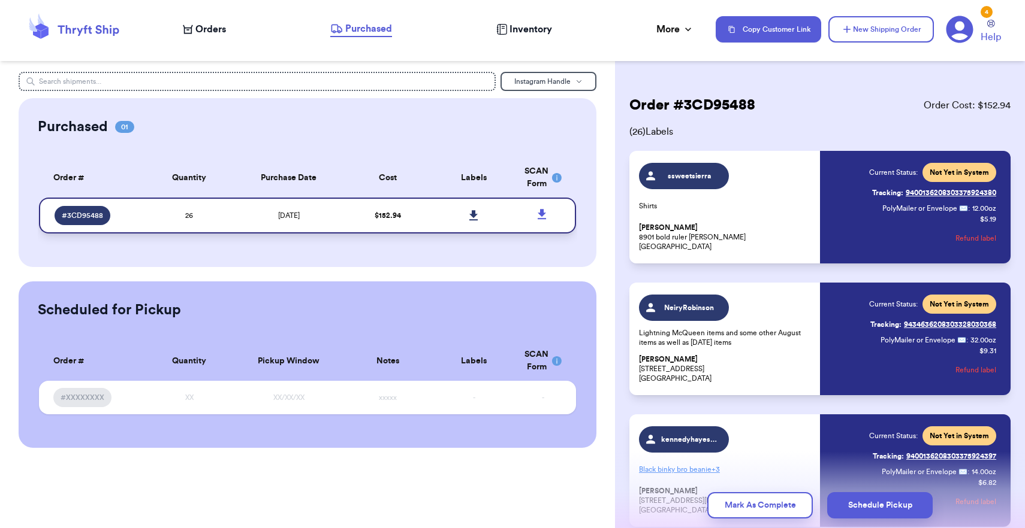
click at [469, 219] on link at bounding box center [474, 216] width 26 height 26
click at [475, 220] on icon at bounding box center [473, 215] width 8 height 10
